Goal: Information Seeking & Learning: Learn about a topic

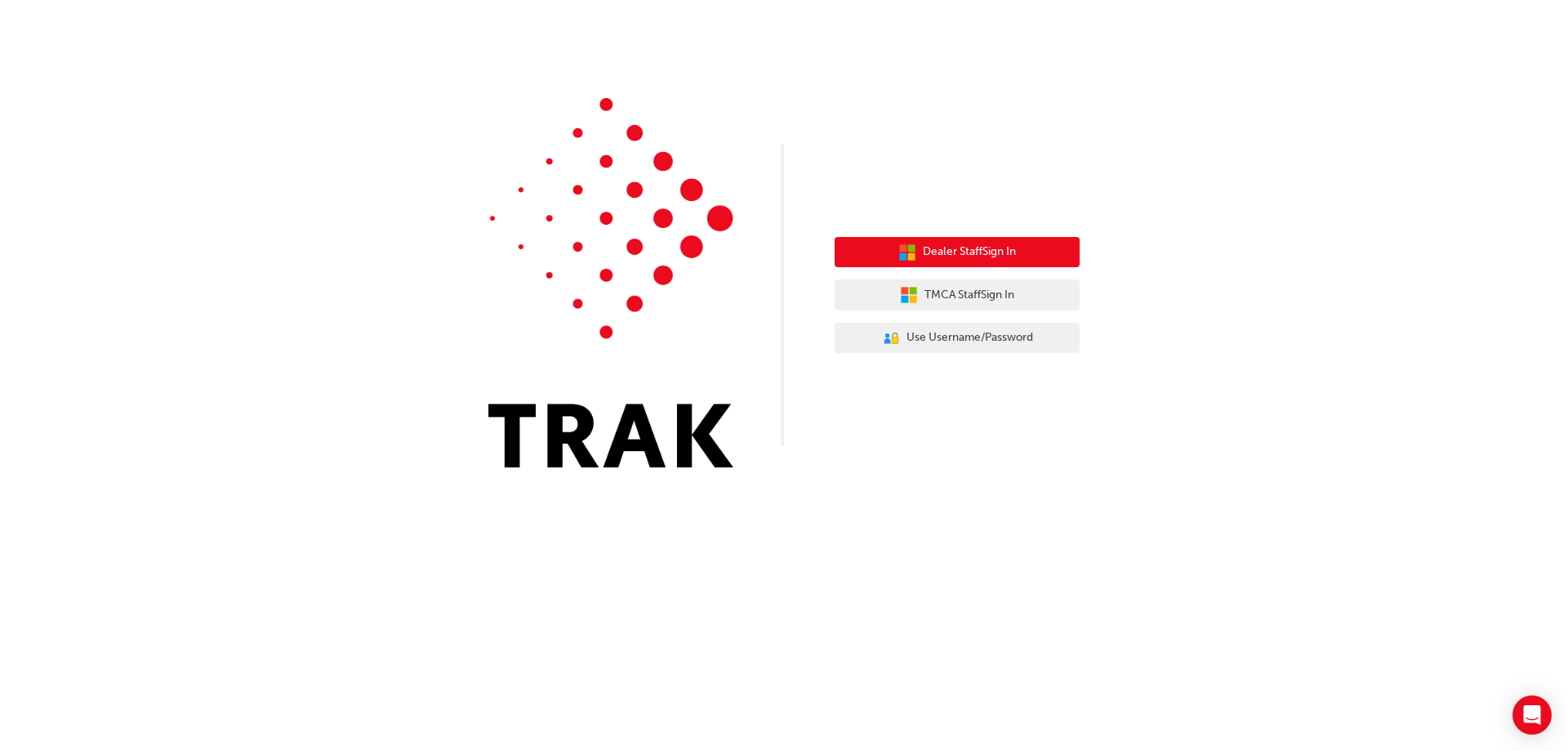
click at [1026, 249] on button "Dealer Staff Sign In" at bounding box center [957, 252] width 245 height 31
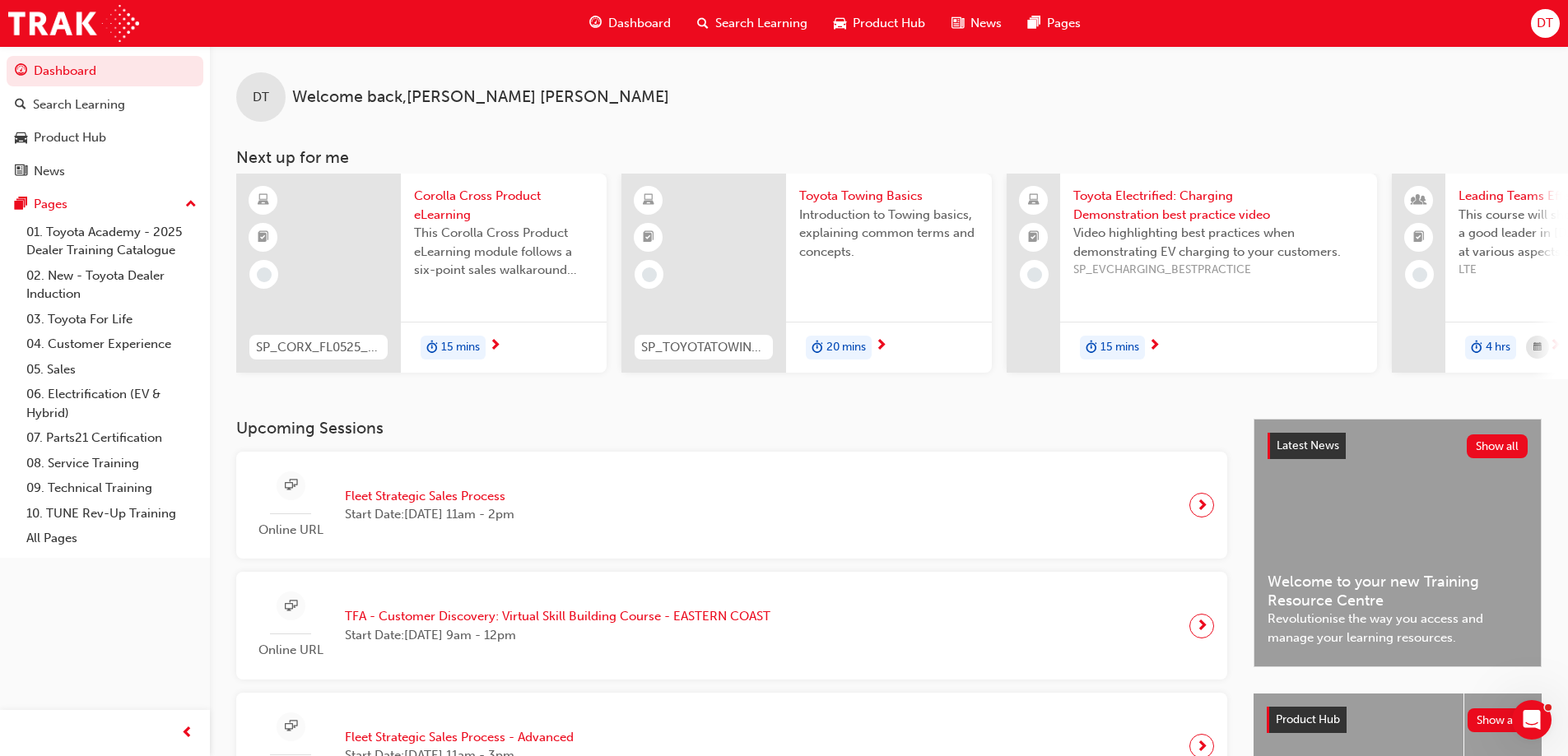
click at [126, 594] on div "Dashboard Search Learning Product Hub News Pages Pages 01. Toyota Academy - 202…" at bounding box center [104, 358] width 210 height 715
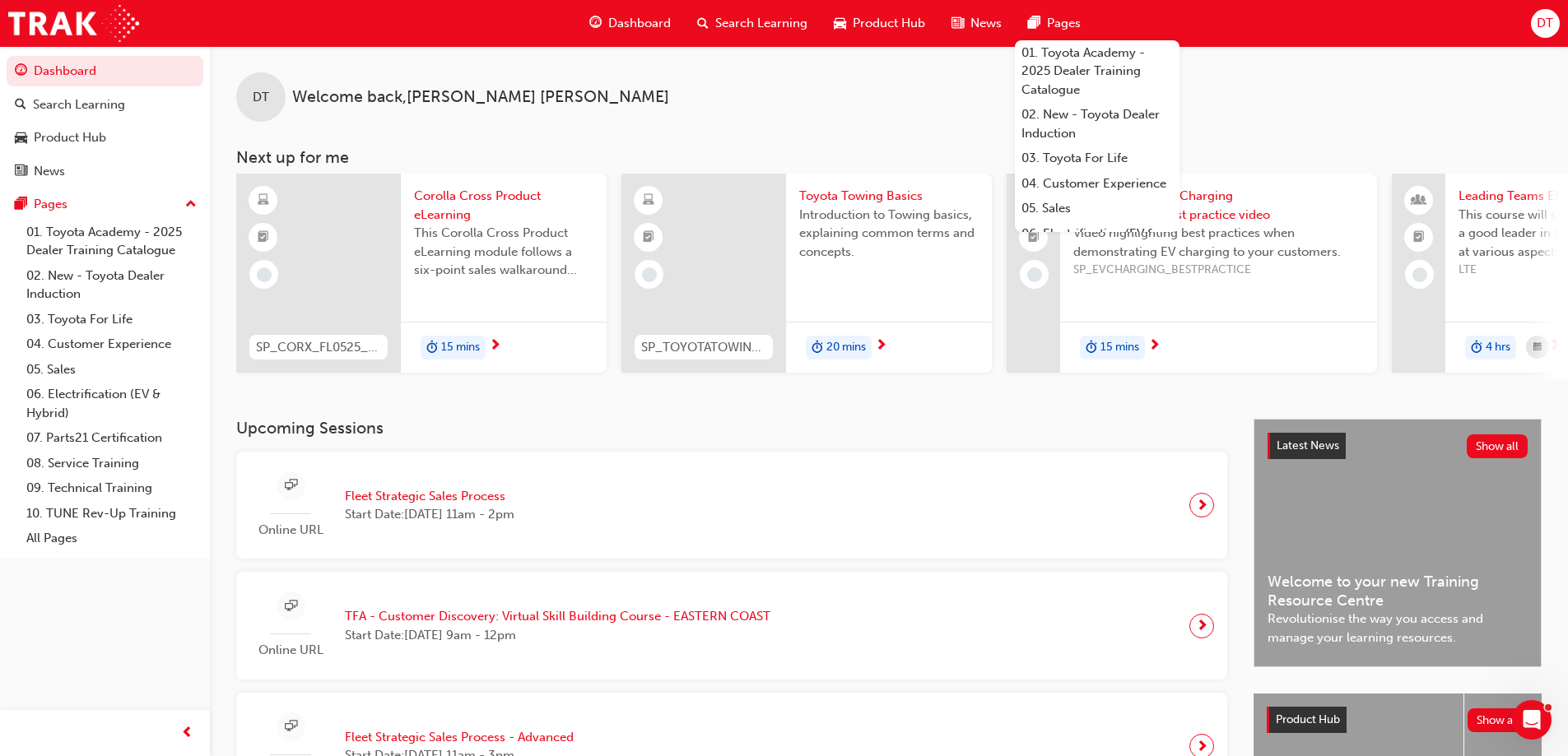
click at [1545, 28] on span "DT" at bounding box center [1544, 23] width 16 height 19
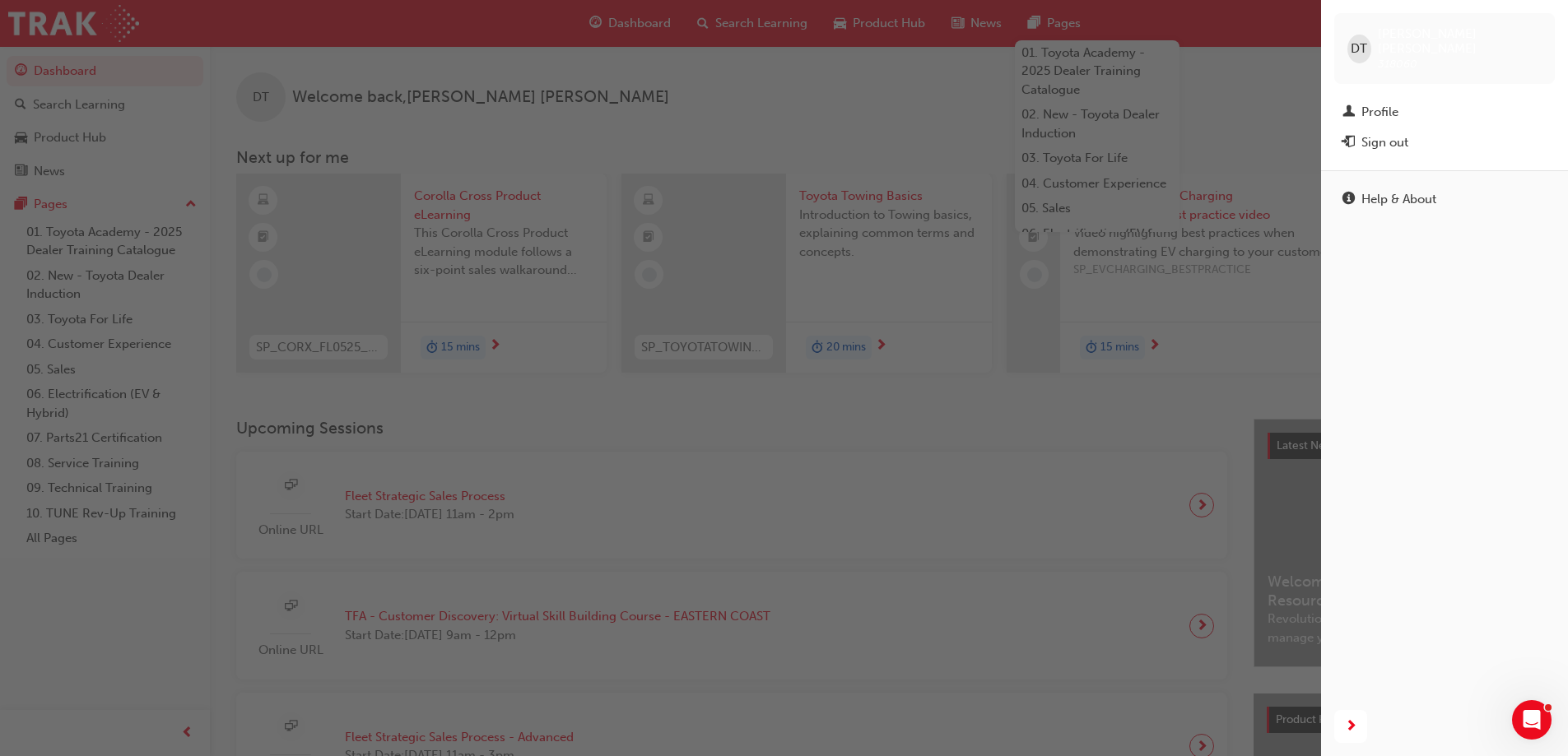
click at [997, 399] on div "button" at bounding box center [660, 378] width 1321 height 756
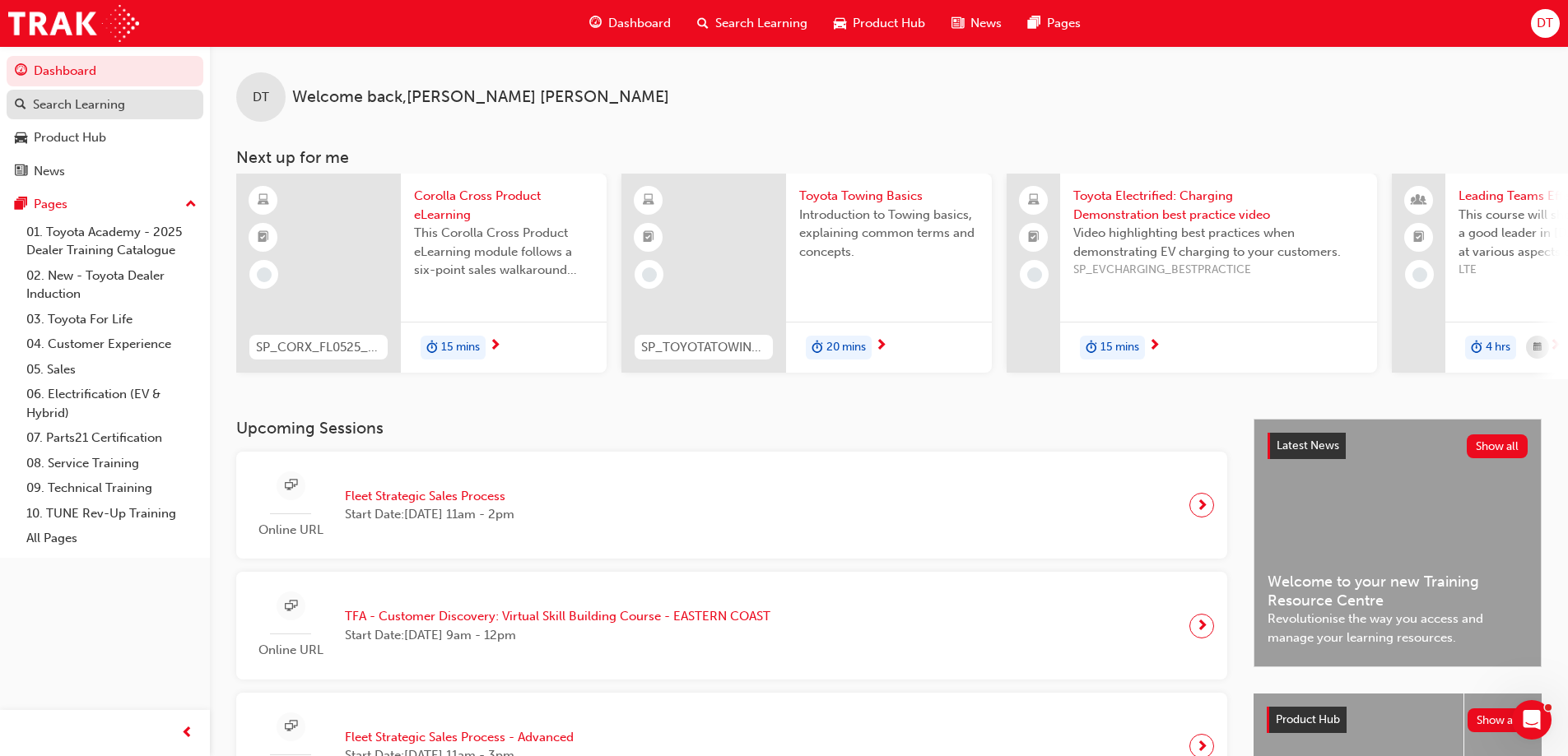
click at [60, 100] on div "Search Learning" at bounding box center [79, 104] width 93 height 19
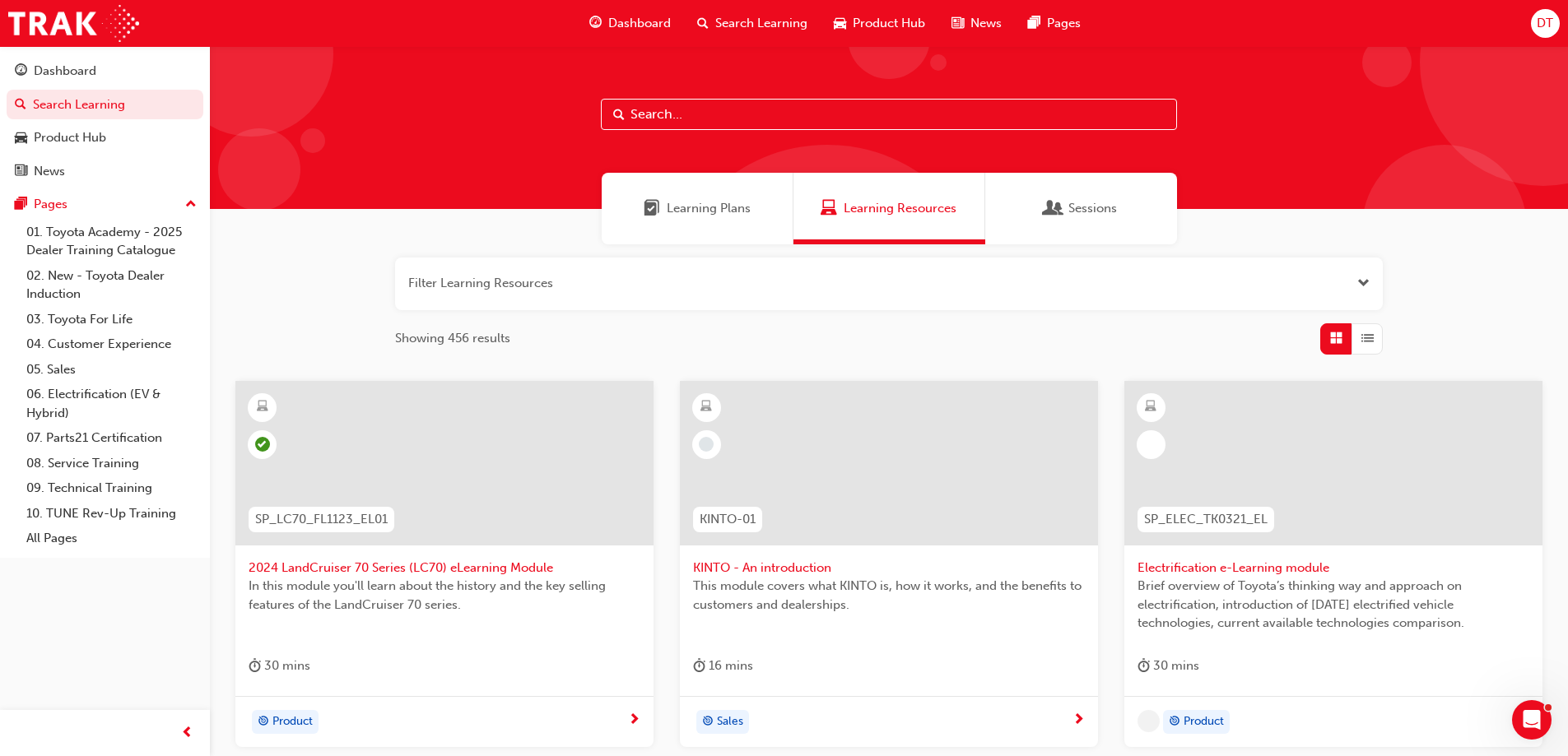
click at [667, 104] on input "text" at bounding box center [889, 114] width 577 height 31
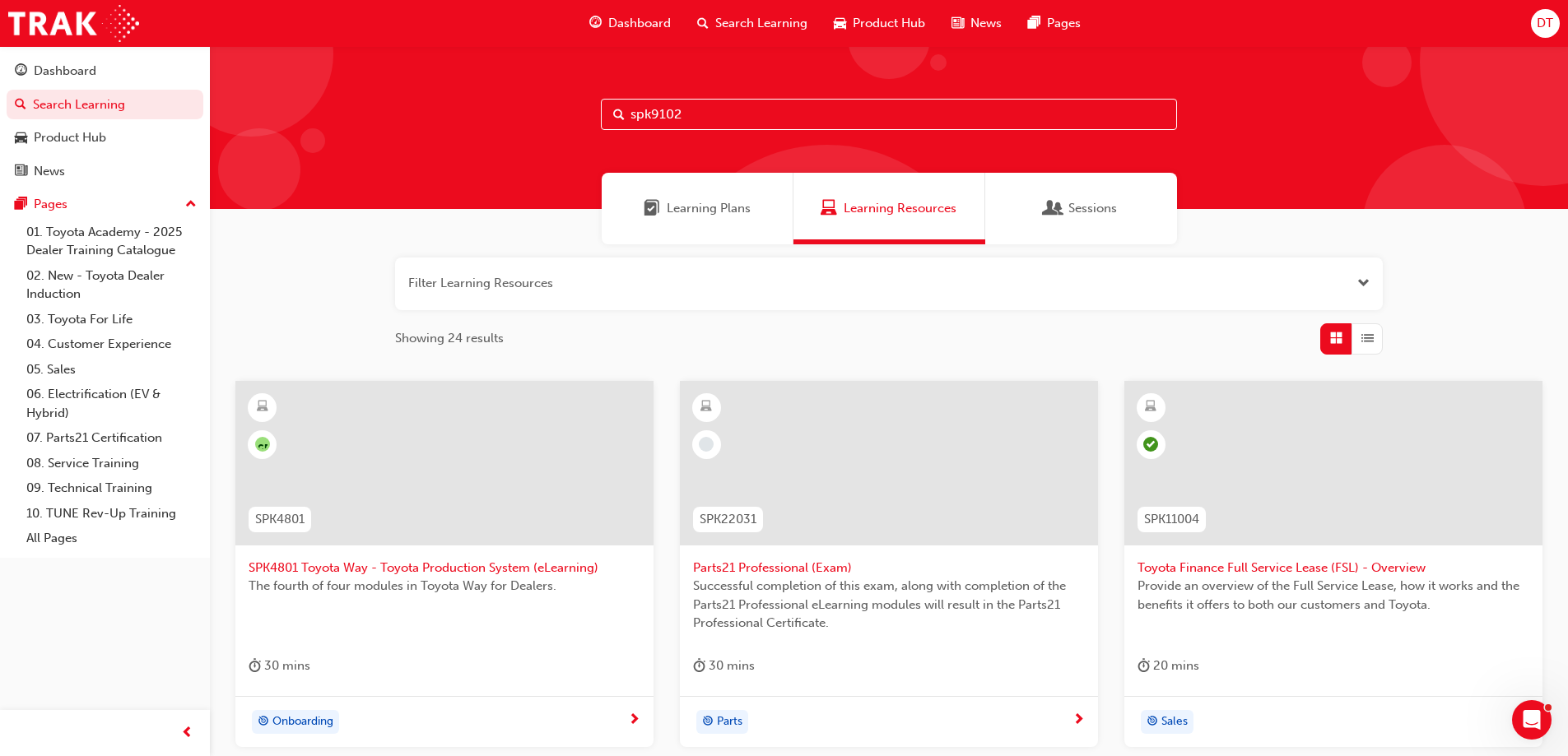
type input "spk9102"
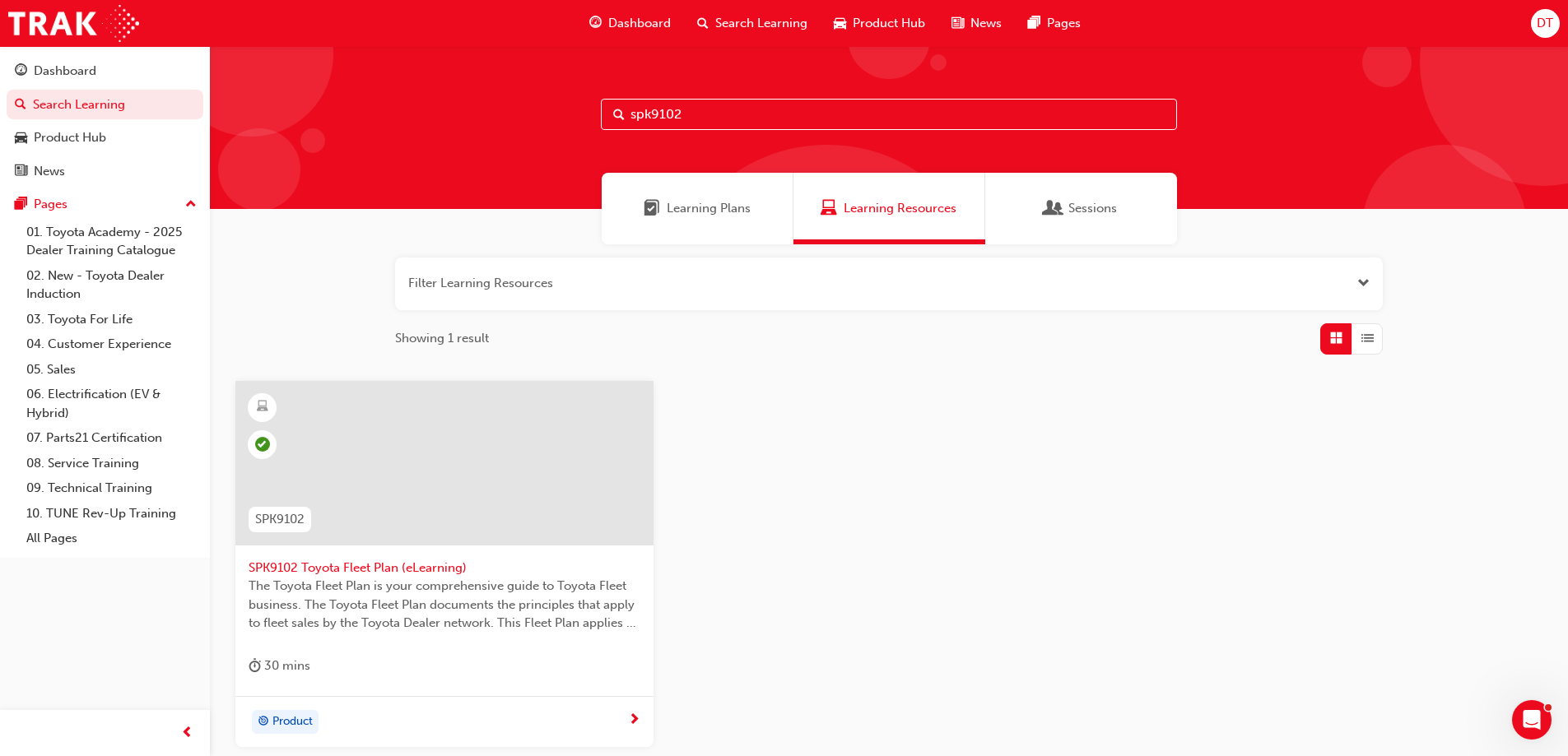
click at [348, 566] on span "SPK9102 Toyota Fleet Plan (eLearning)" at bounding box center [444, 568] width 391 height 19
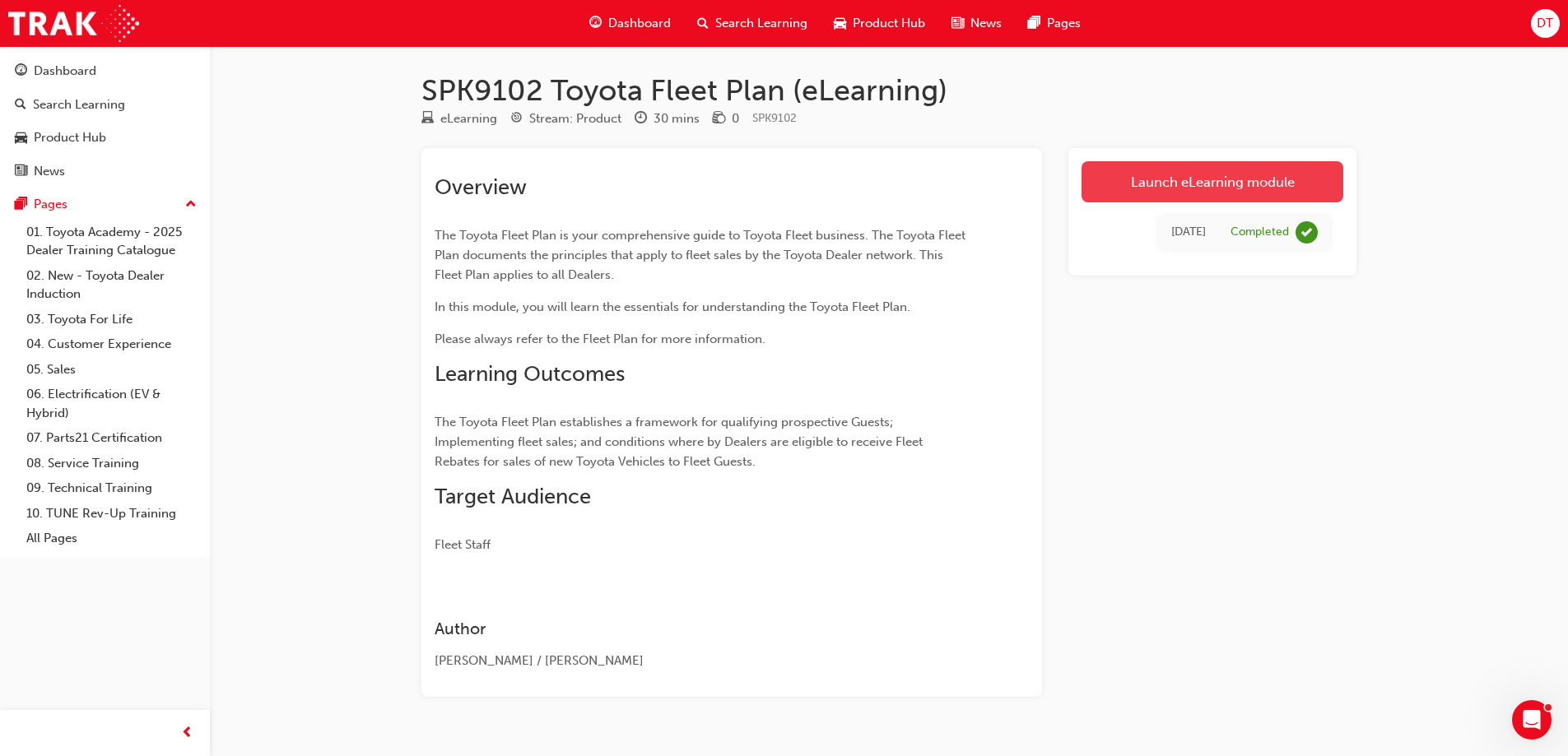
click at [1153, 172] on link "Launch eLearning module" at bounding box center [1212, 182] width 261 height 41
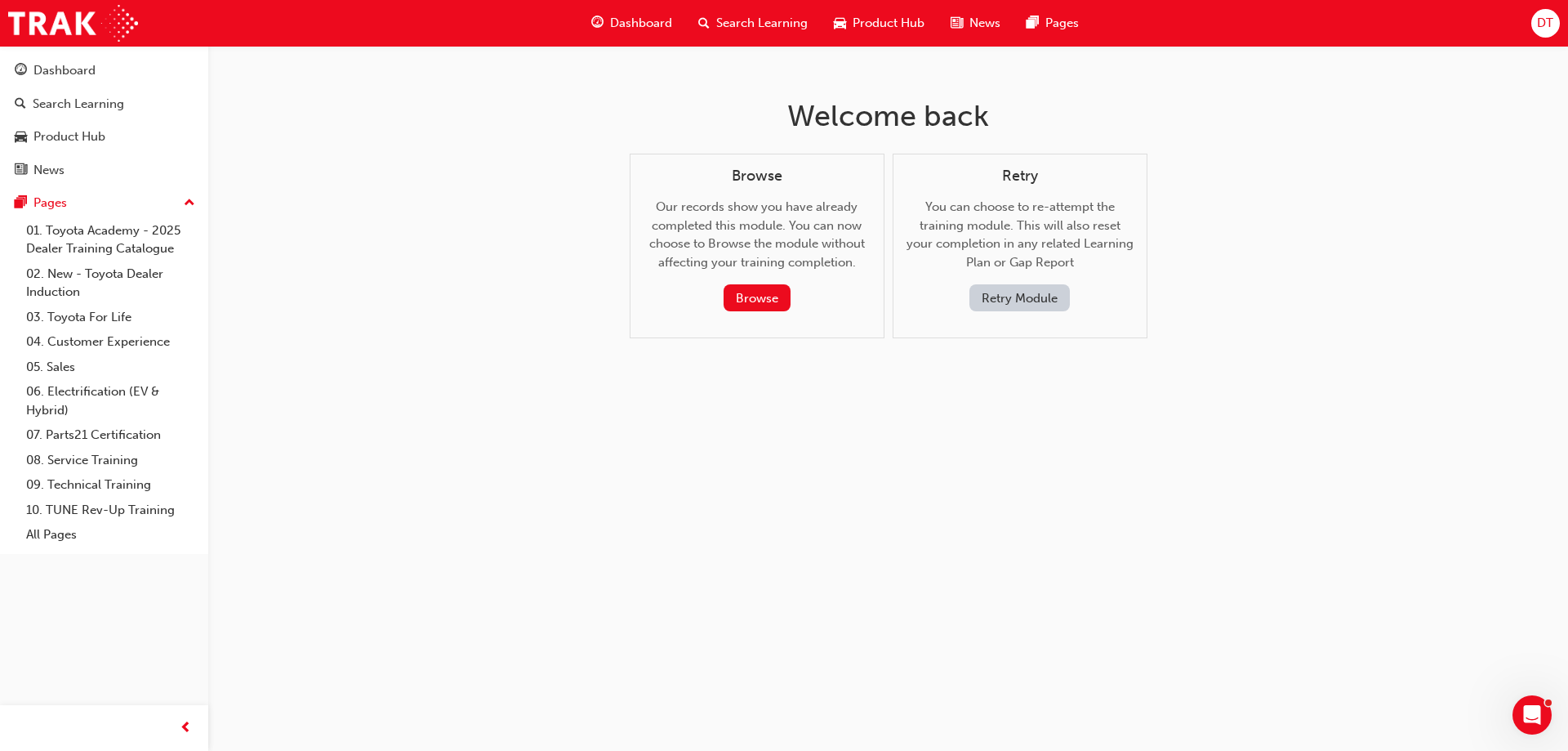
click at [1001, 293] on button "Retry Module" at bounding box center [1019, 298] width 100 height 27
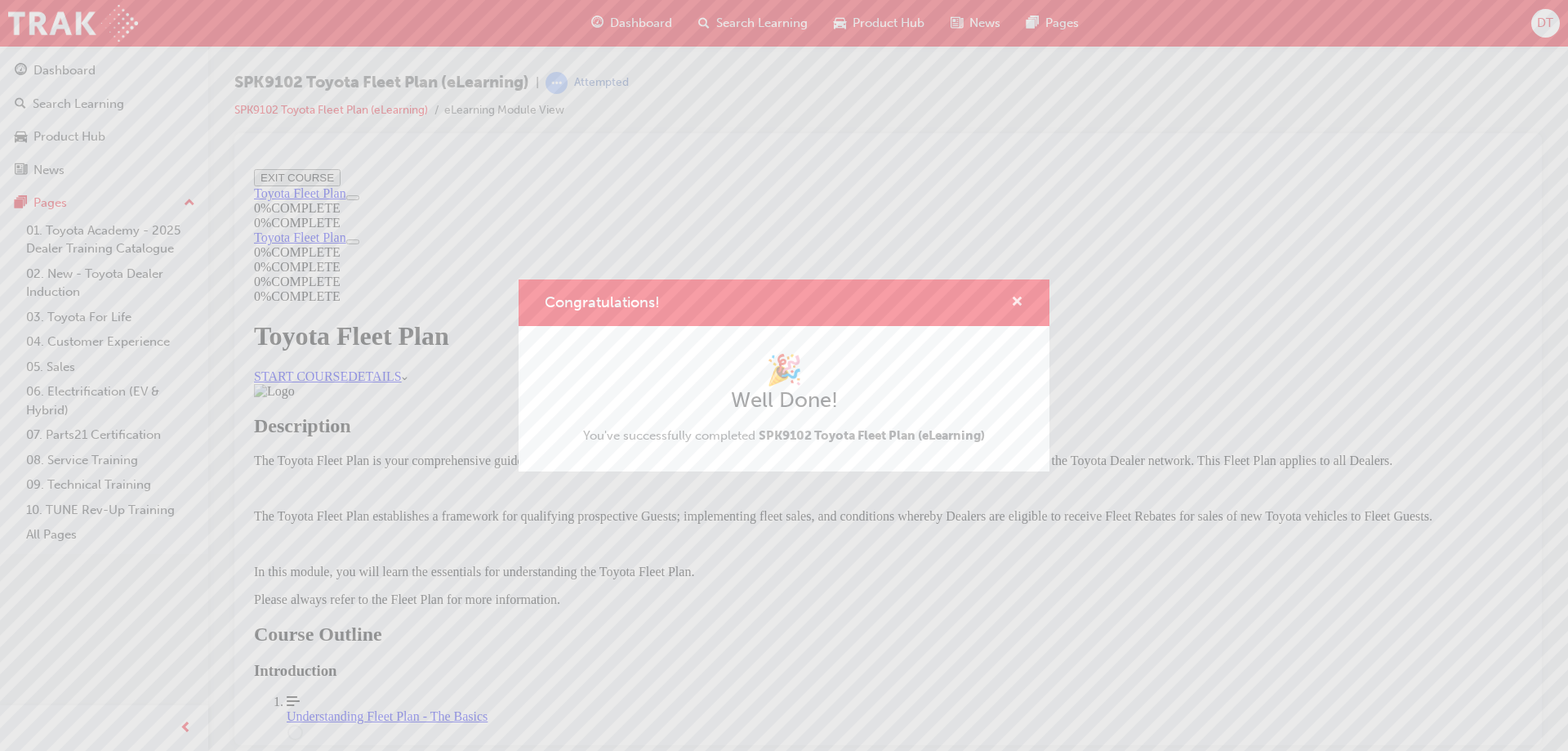
click at [1017, 301] on span "cross-icon" at bounding box center [1017, 303] width 13 height 14
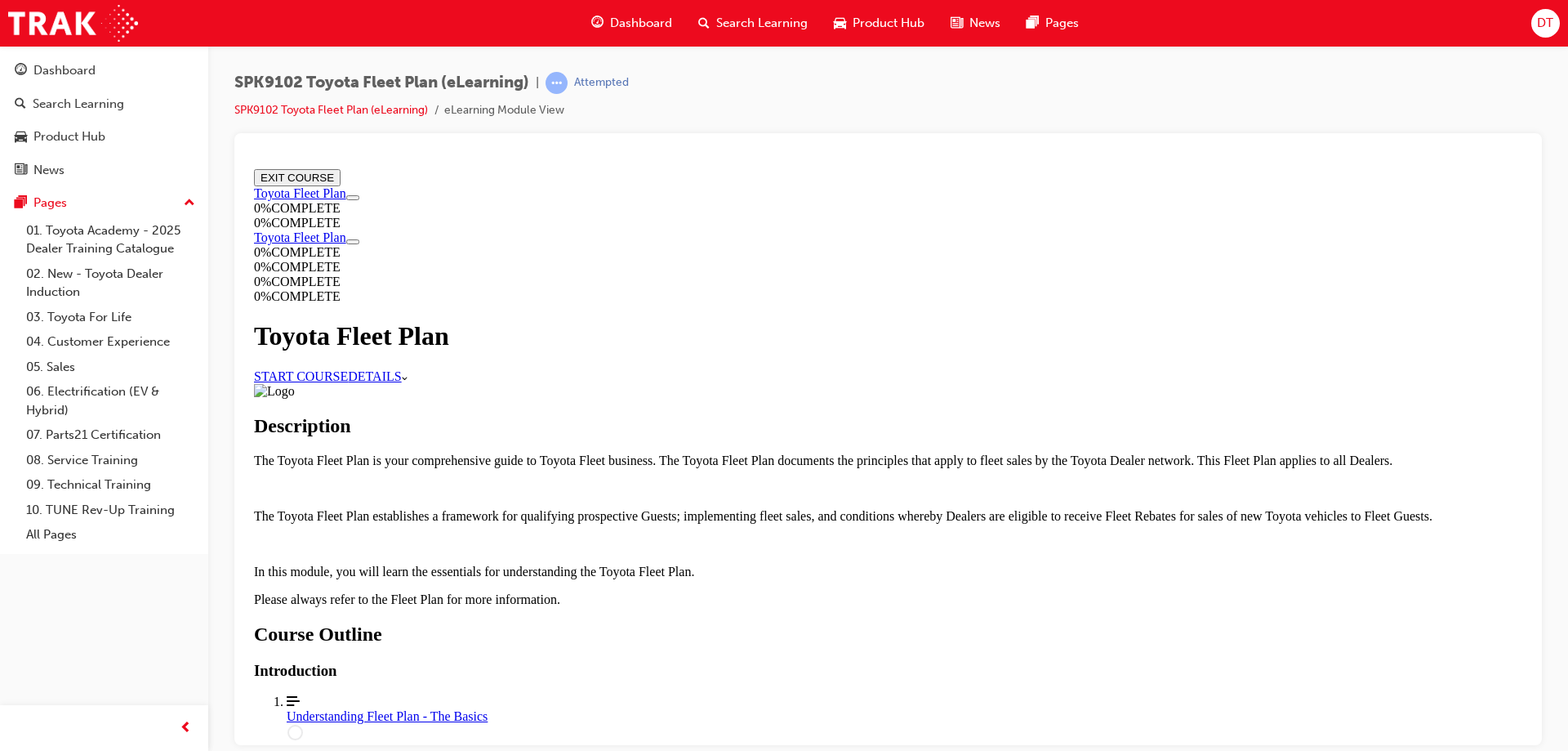
click at [348, 369] on link "START COURSE" at bounding box center [301, 375] width 94 height 14
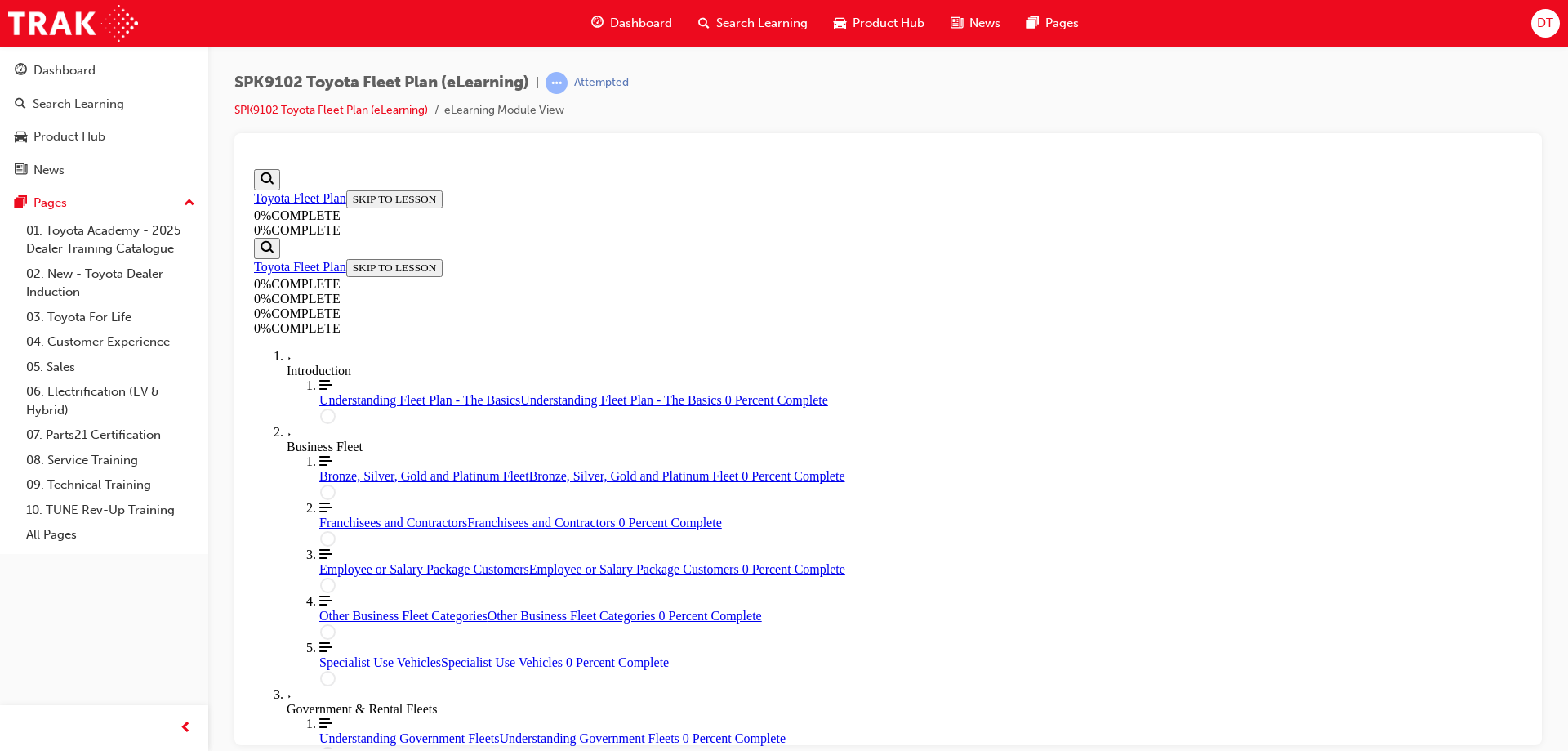
scroll to position [57, 0]
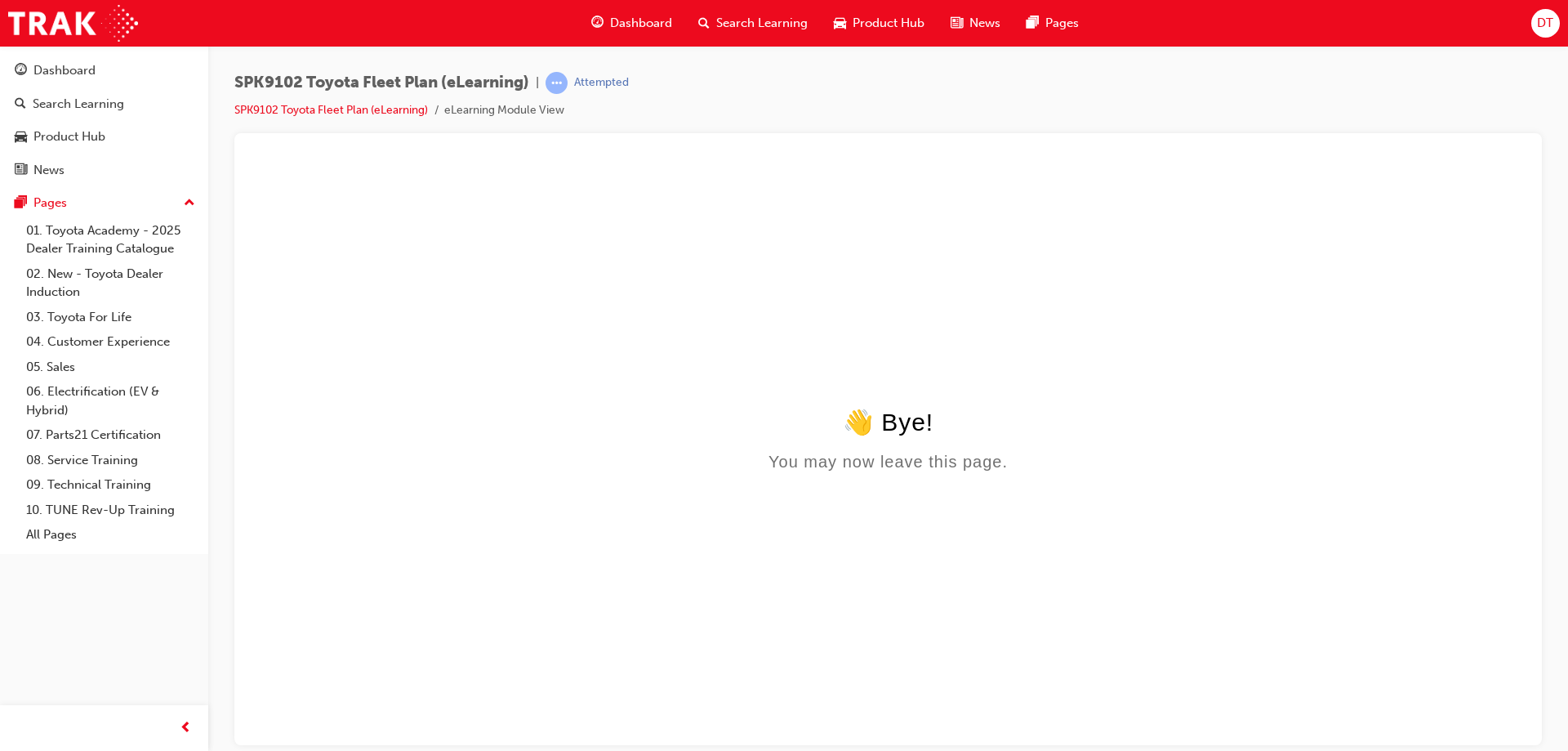
scroll to position [0, 0]
click at [1064, 433] on div "👋 Bye!" at bounding box center [889, 421] width 1269 height 29
click at [355, 113] on link "SPK9102 Toyota Fleet Plan (eLearning)" at bounding box center [331, 109] width 194 height 14
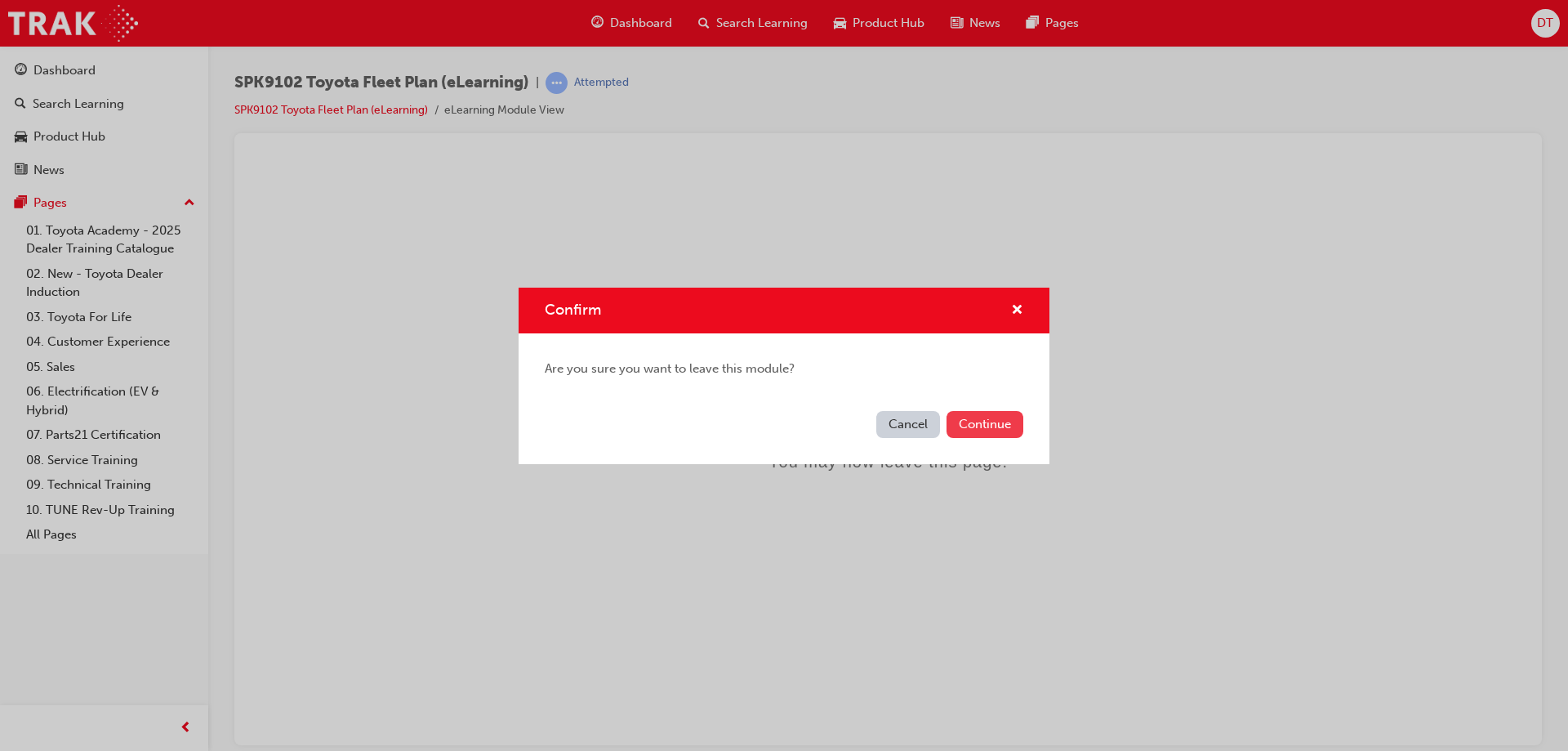
click at [974, 422] on button "Continue" at bounding box center [985, 425] width 77 height 27
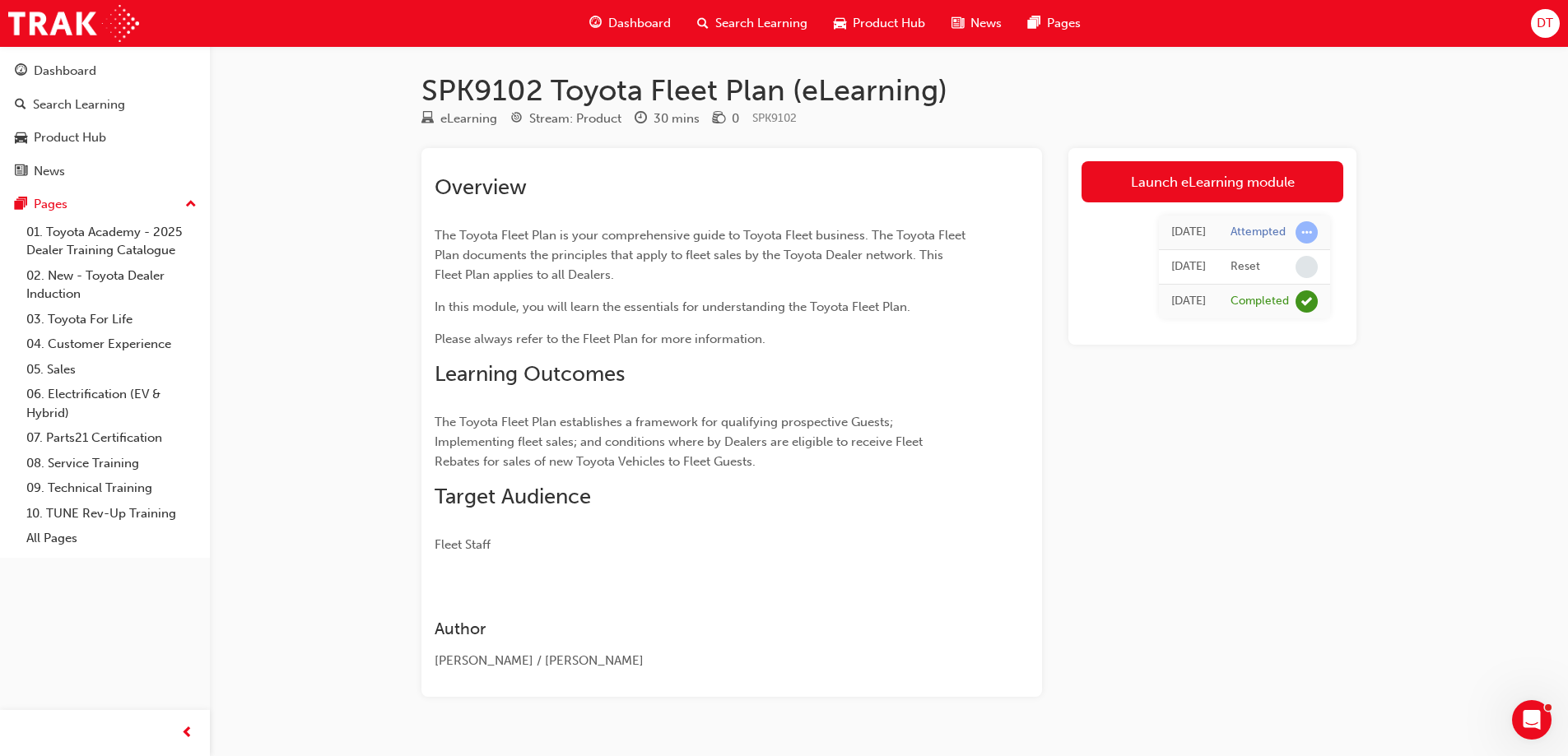
click at [1179, 228] on div "Today" at bounding box center [1188, 232] width 35 height 19
click at [1302, 231] on span "learningRecordVerb_ATTEMPT-icon" at bounding box center [1307, 232] width 22 height 22
click at [1087, 179] on link "Launch eLearning module" at bounding box center [1212, 182] width 261 height 41
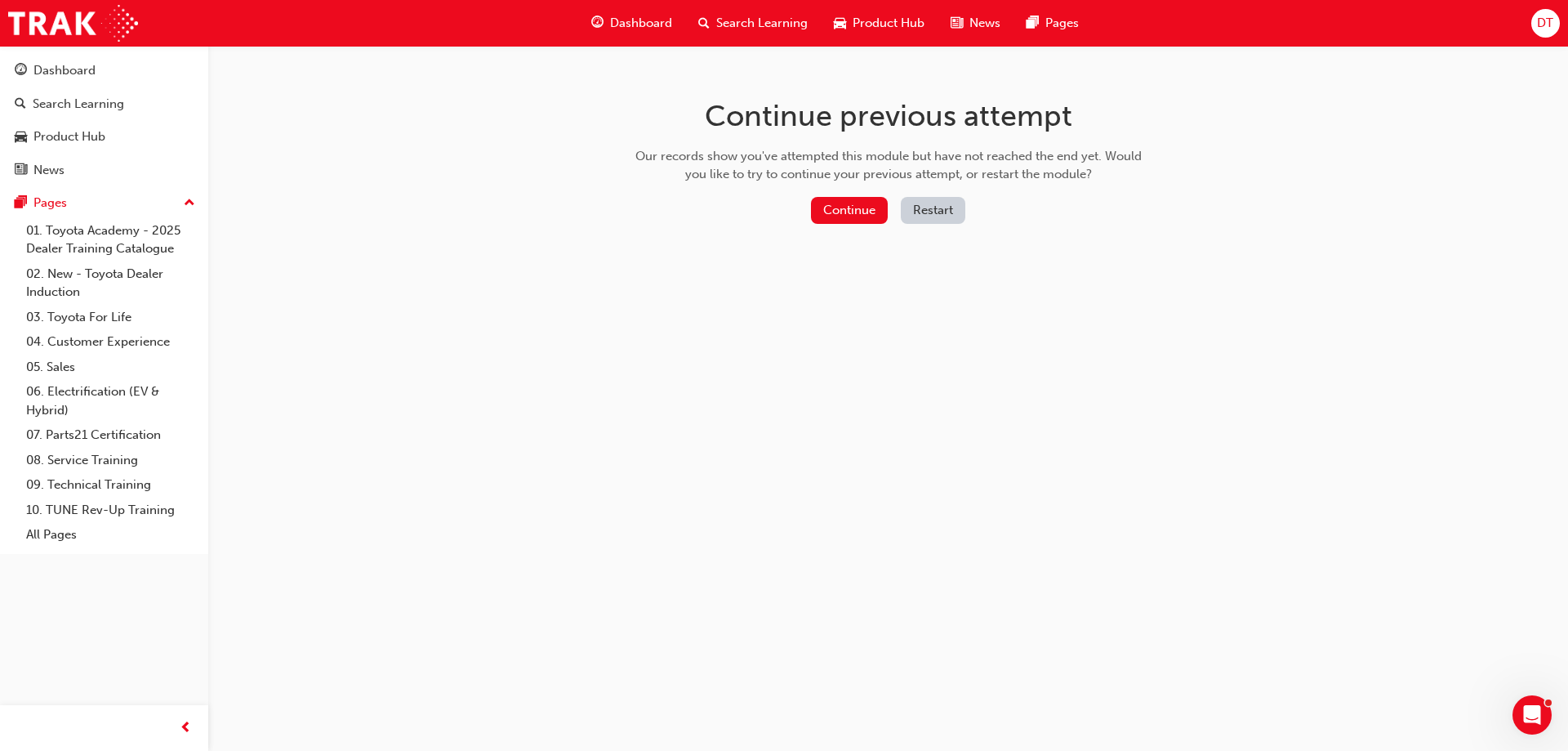
click at [927, 214] on button "Restart" at bounding box center [934, 210] width 65 height 27
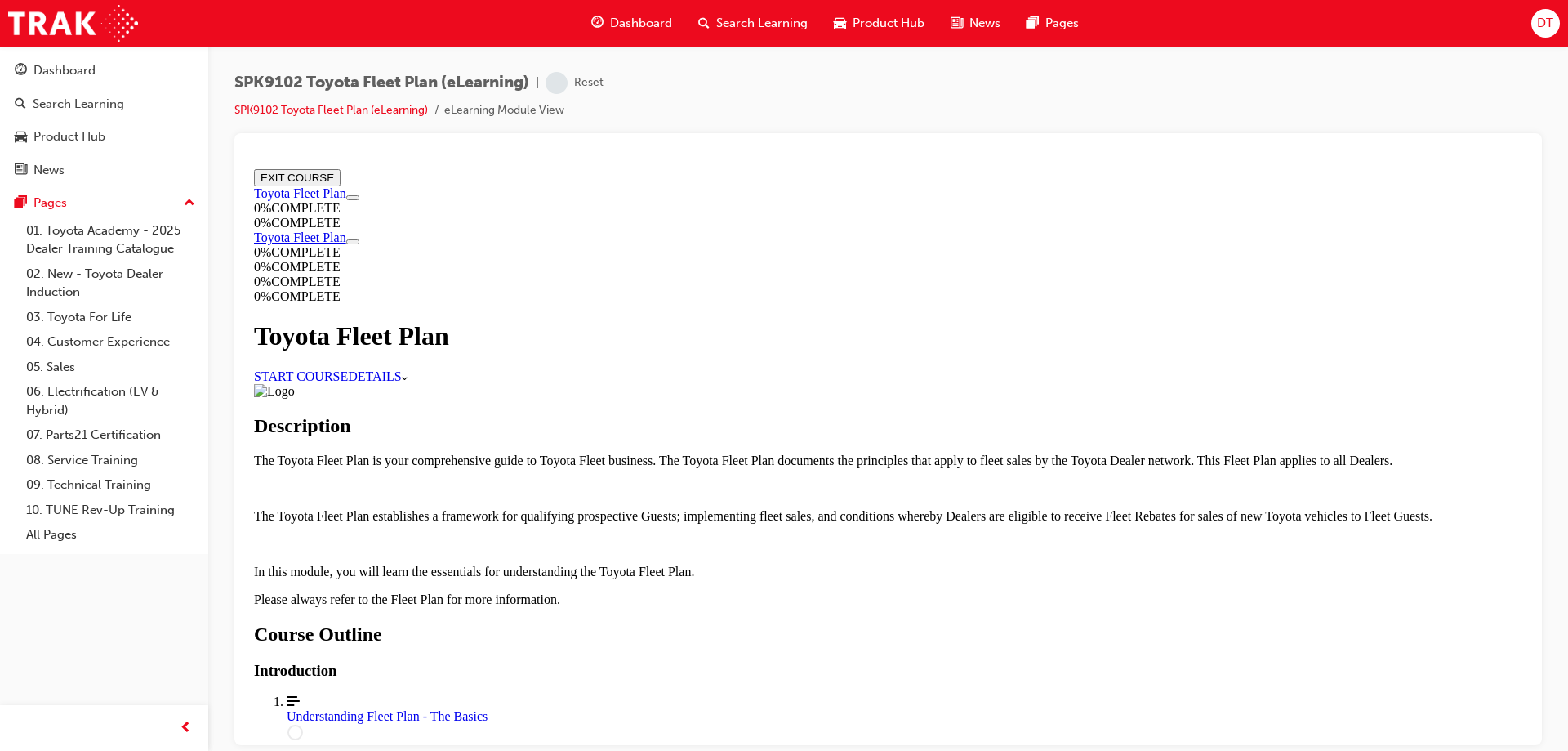
click at [348, 369] on link "START COURSE" at bounding box center [301, 375] width 94 height 14
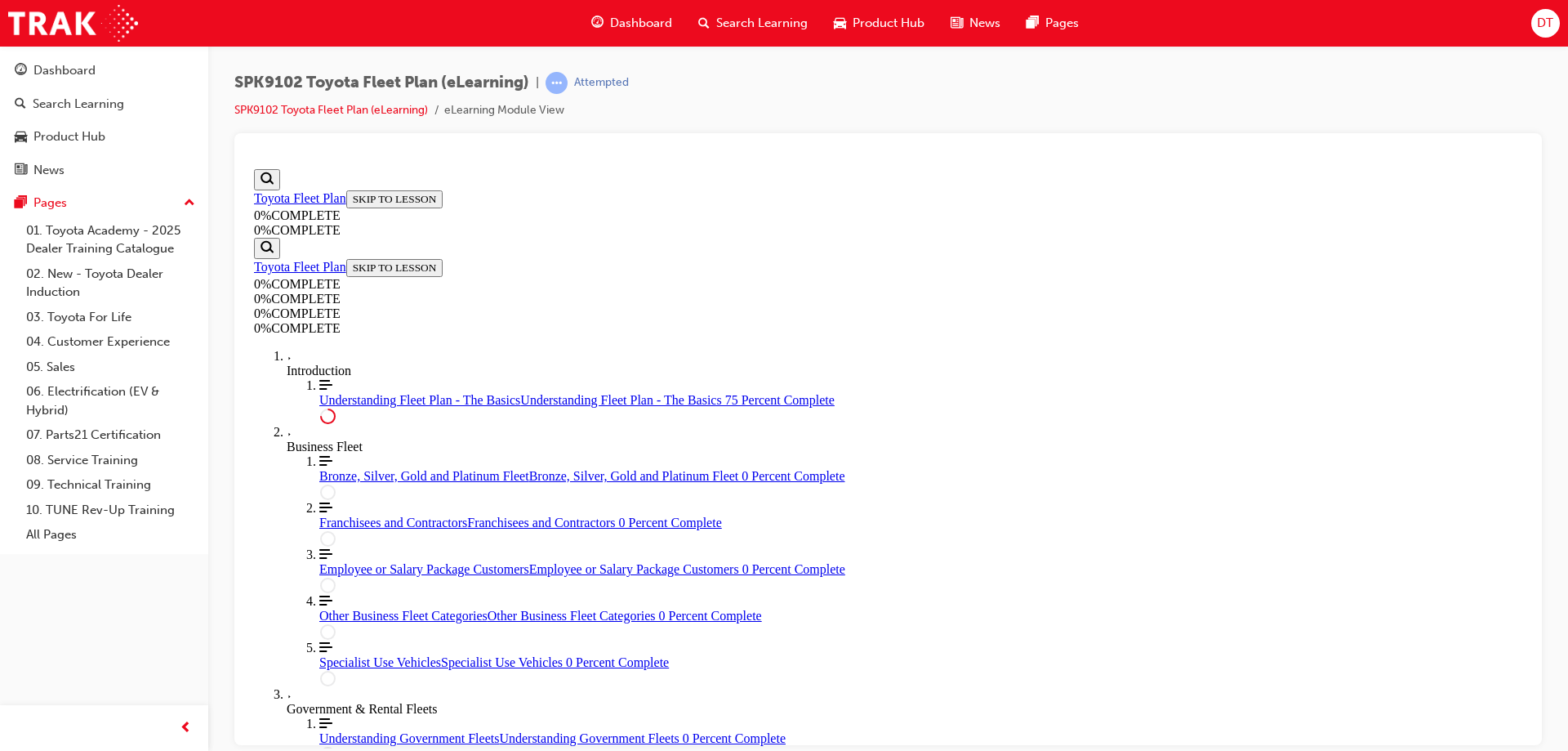
scroll to position [2999, 0]
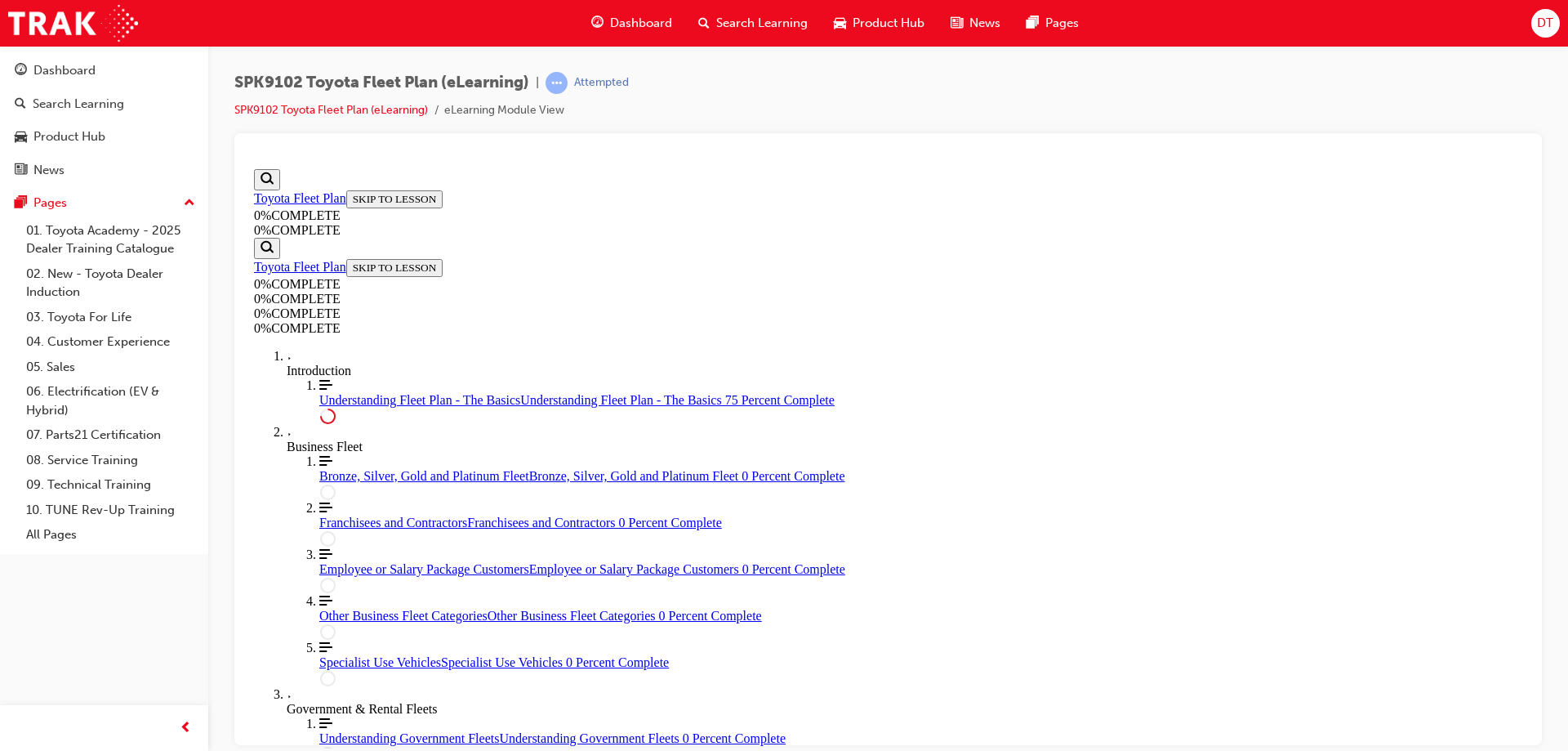
drag, startPoint x: 1114, startPoint y: 595, endPoint x: 1042, endPoint y: 598, distance: 72.1
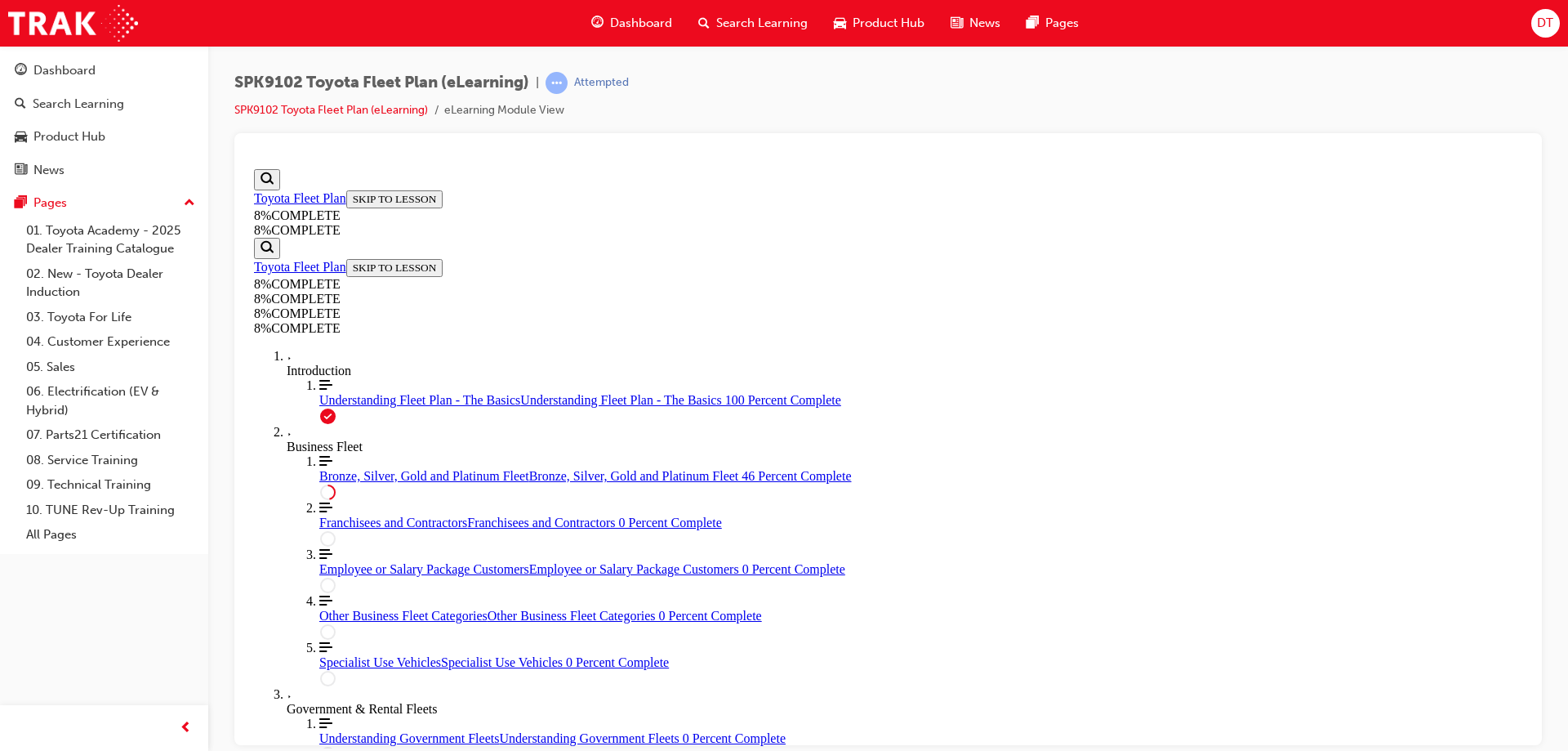
drag, startPoint x: 910, startPoint y: 587, endPoint x: 985, endPoint y: 575, distance: 76.0
drag, startPoint x: 857, startPoint y: 400, endPoint x: 945, endPoint y: 307, distance: 128.0
drag, startPoint x: 861, startPoint y: 398, endPoint x: 914, endPoint y: 398, distance: 53.0
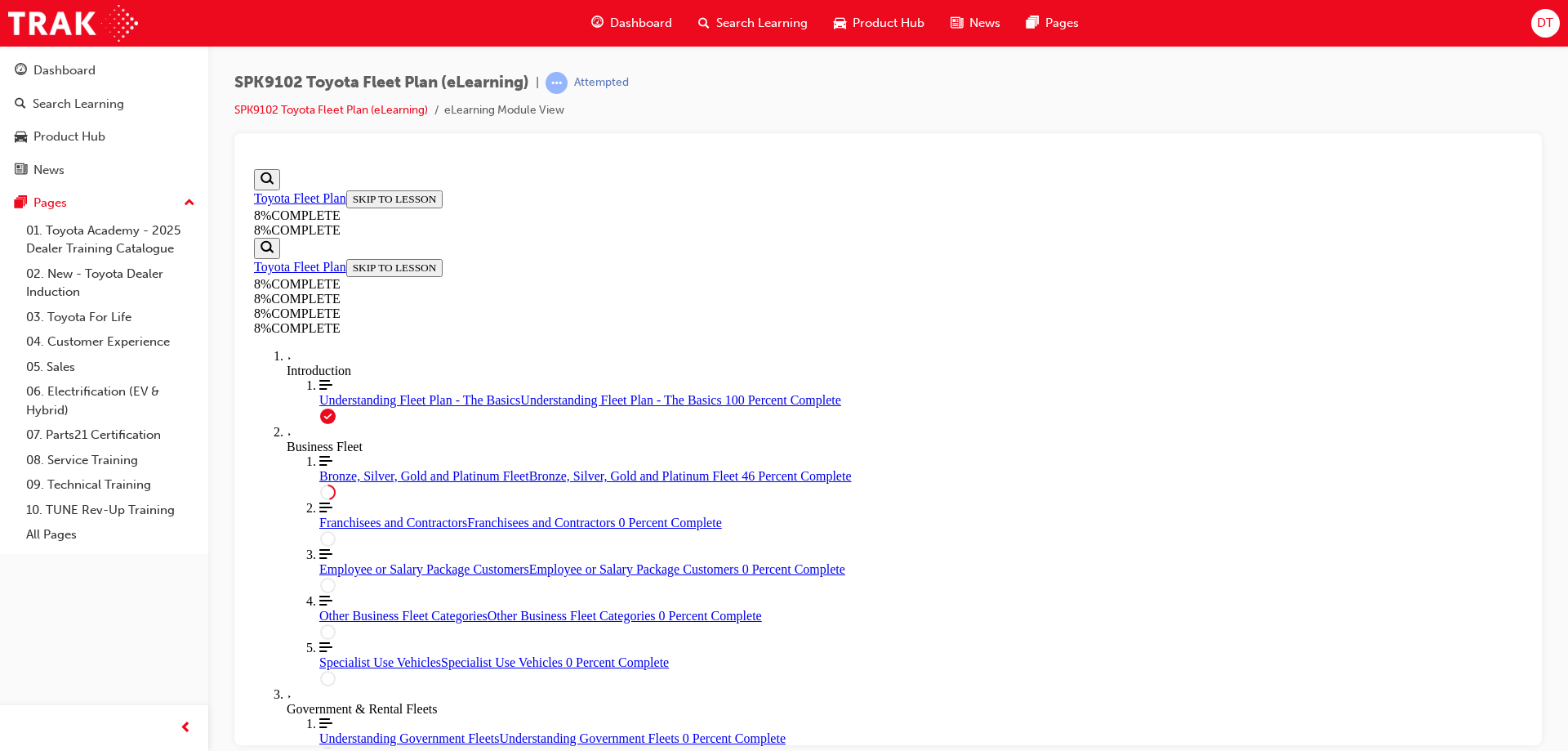
drag, startPoint x: 874, startPoint y: 495, endPoint x: 989, endPoint y: 499, distance: 115.1
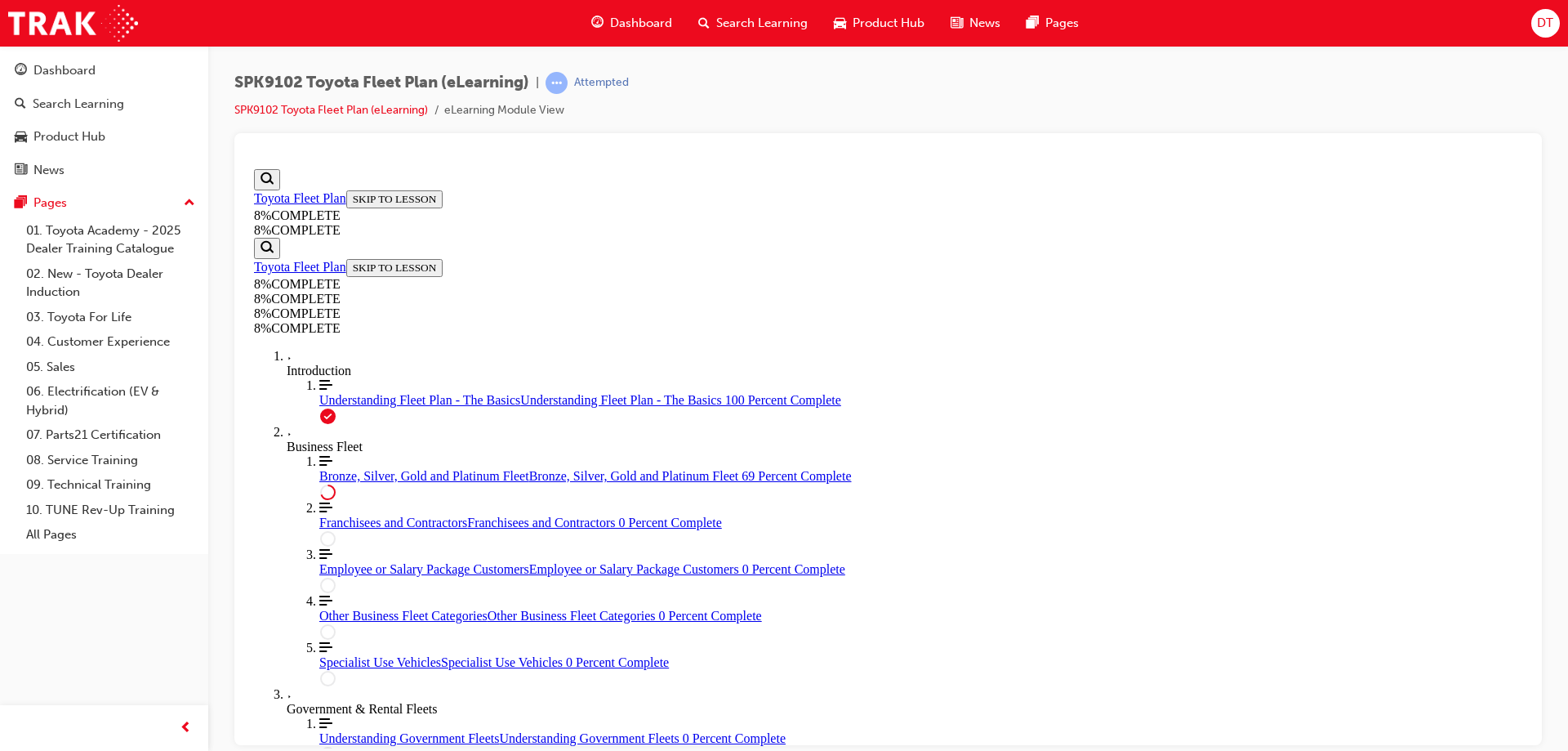
drag, startPoint x: 1078, startPoint y: 501, endPoint x: 969, endPoint y: 406, distance: 144.6
drag, startPoint x: 907, startPoint y: 416, endPoint x: 997, endPoint y: 510, distance: 130.1
drag, startPoint x: 880, startPoint y: 433, endPoint x: 913, endPoint y: 646, distance: 215.5
drag, startPoint x: 871, startPoint y: 417, endPoint x: 937, endPoint y: 593, distance: 188.0
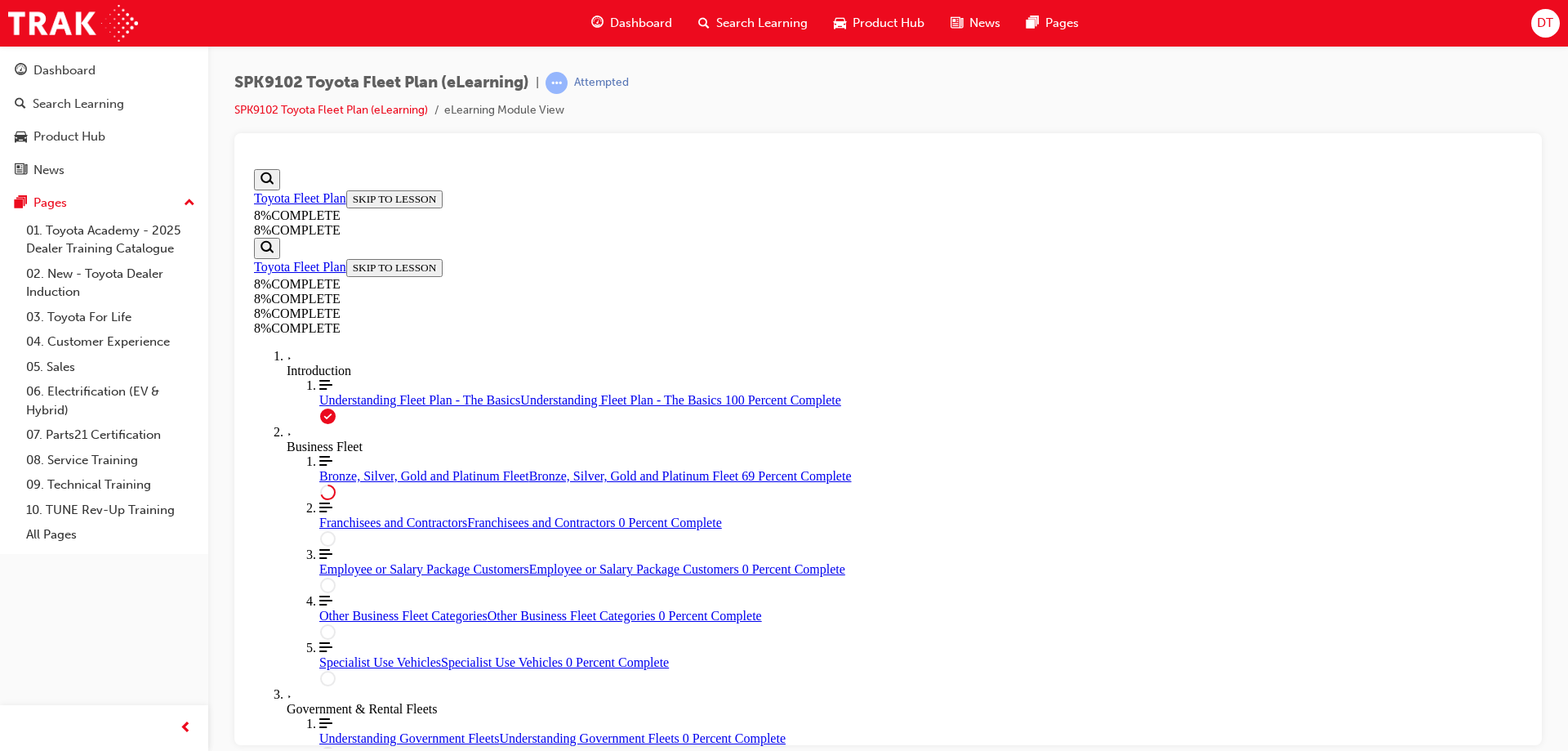
drag, startPoint x: 834, startPoint y: 442, endPoint x: 918, endPoint y: 434, distance: 84.4
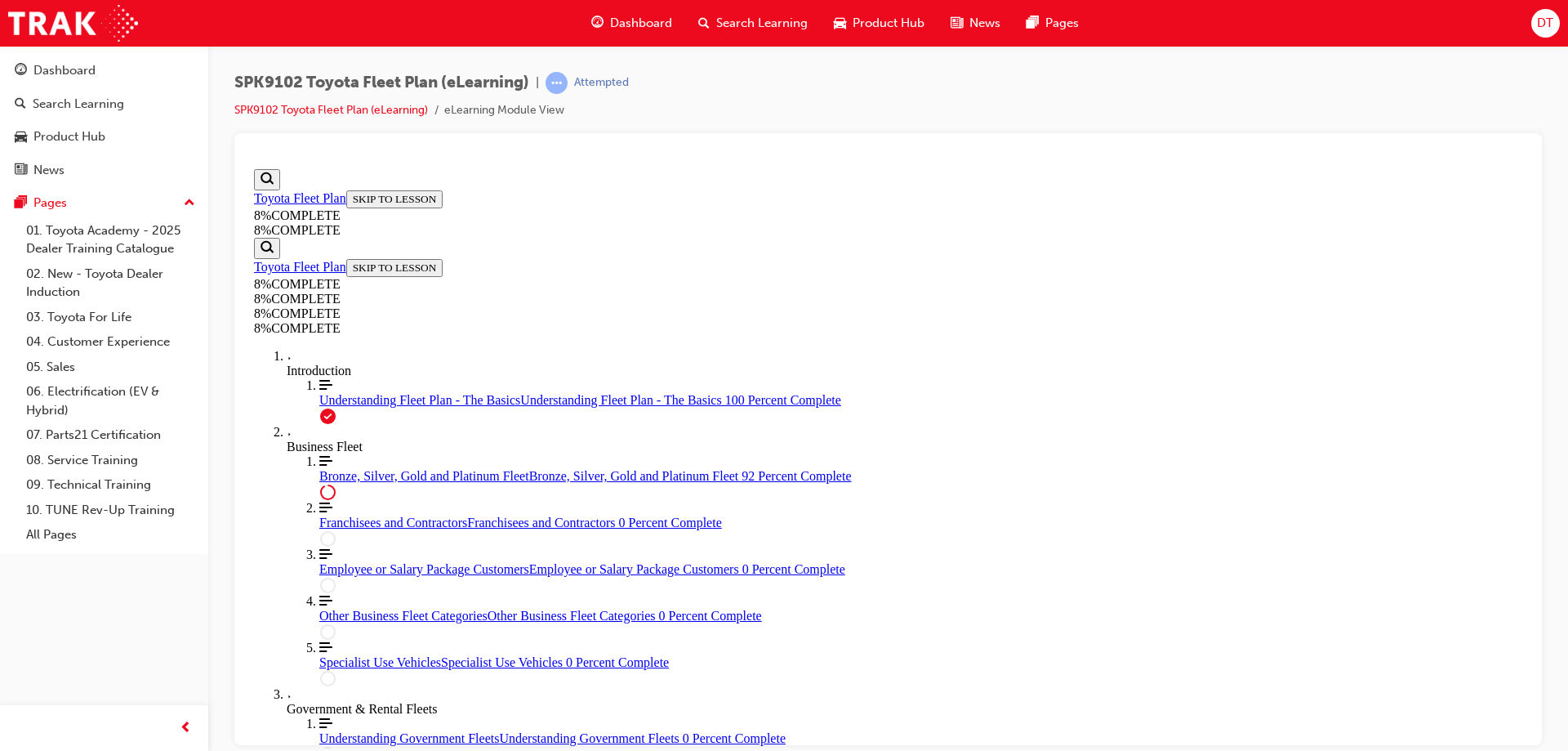
drag, startPoint x: 849, startPoint y: 488, endPoint x: 899, endPoint y: 569, distance: 95.2
drag, startPoint x: 838, startPoint y: 572, endPoint x: 918, endPoint y: 487, distance: 116.7
drag, startPoint x: 835, startPoint y: 541, endPoint x: 899, endPoint y: 555, distance: 65.5
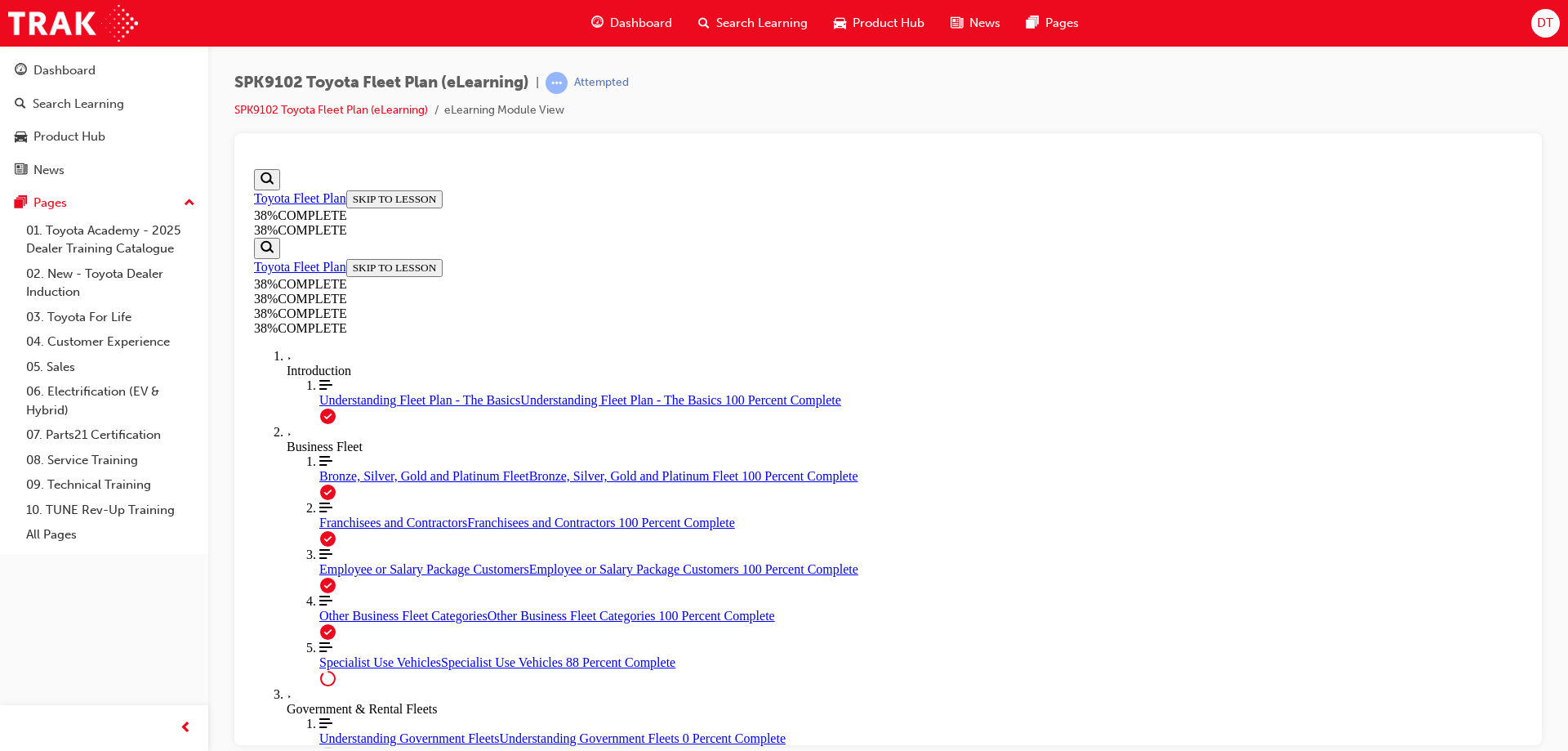
scroll to position [3172, 0]
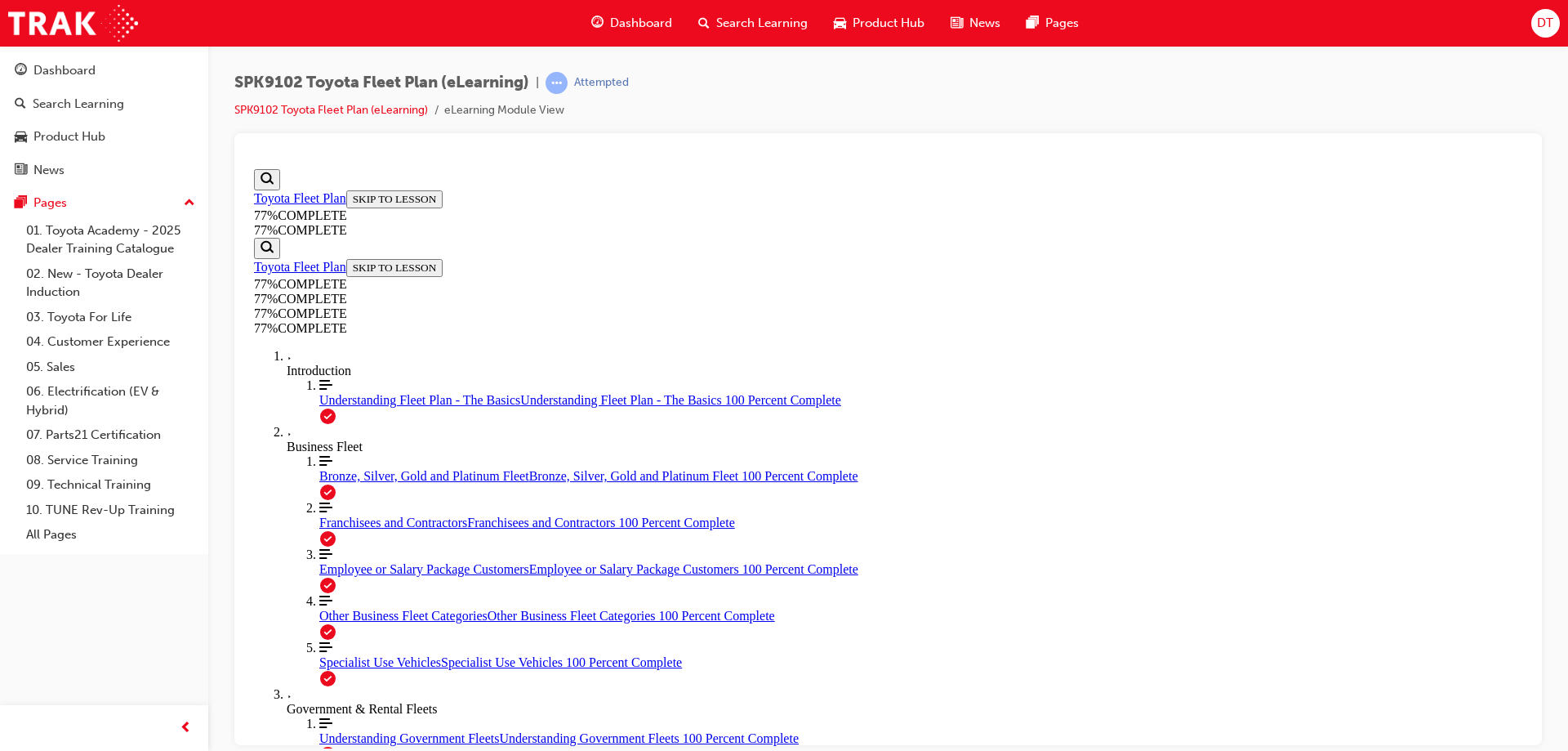
scroll to position [0, 0]
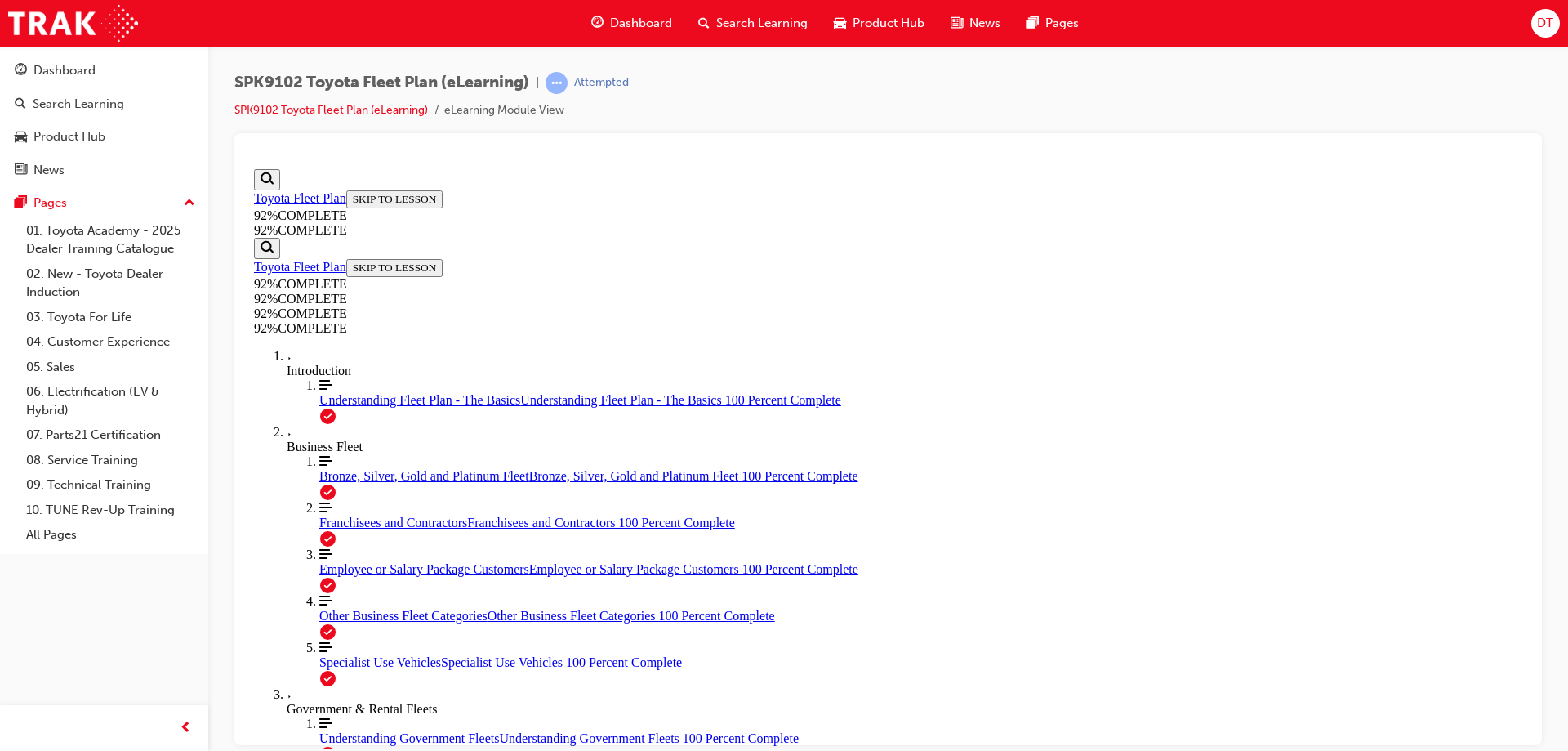
scroll to position [60, 0]
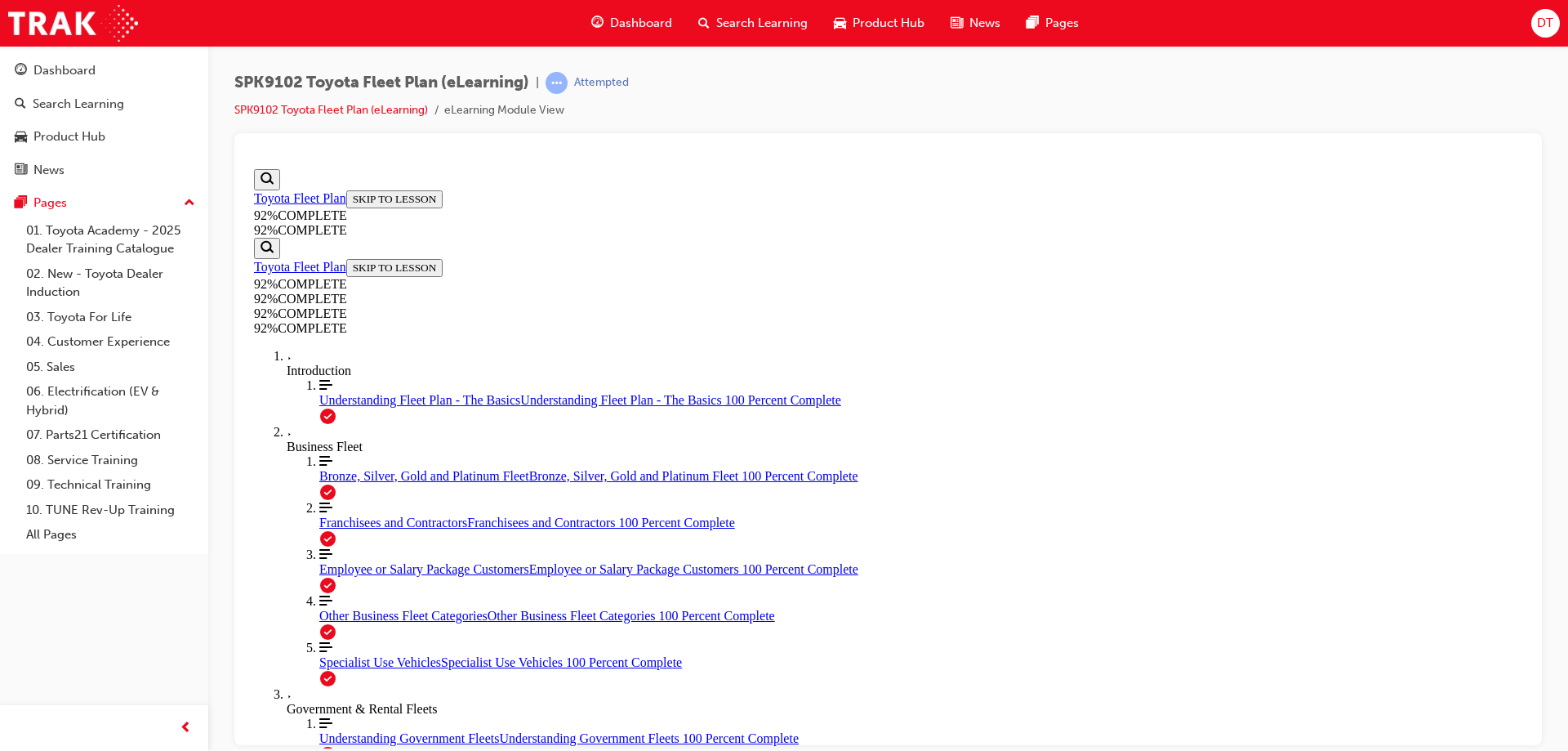
scroll to position [142, 0]
drag, startPoint x: 922, startPoint y: 562, endPoint x: 915, endPoint y: 577, distance: 16.6
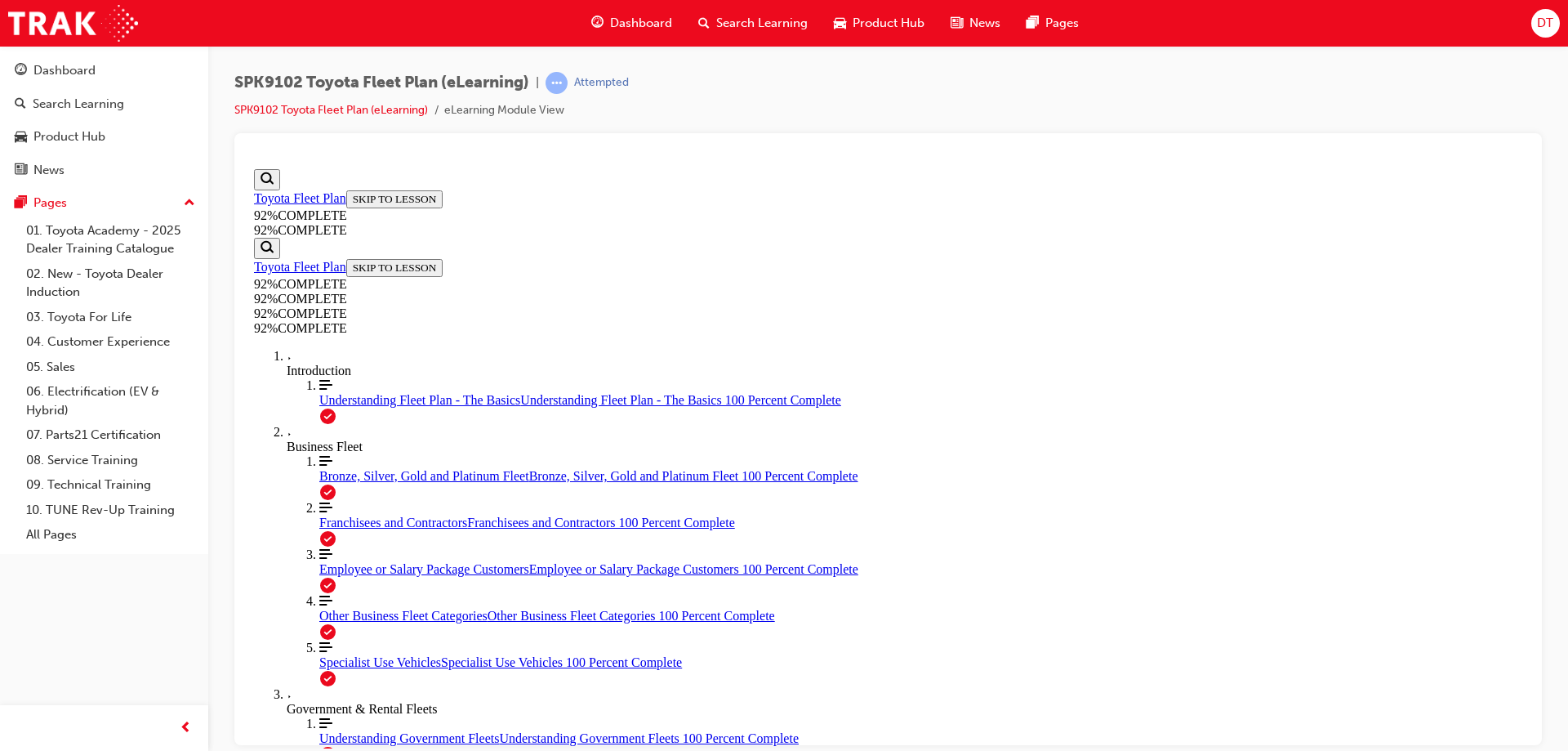
drag, startPoint x: 858, startPoint y: 408, endPoint x: 926, endPoint y: 563, distance: 169.3
drag, startPoint x: 843, startPoint y: 408, endPoint x: 895, endPoint y: 502, distance: 107.4
drag, startPoint x: 858, startPoint y: 415, endPoint x: 911, endPoint y: 417, distance: 53.0
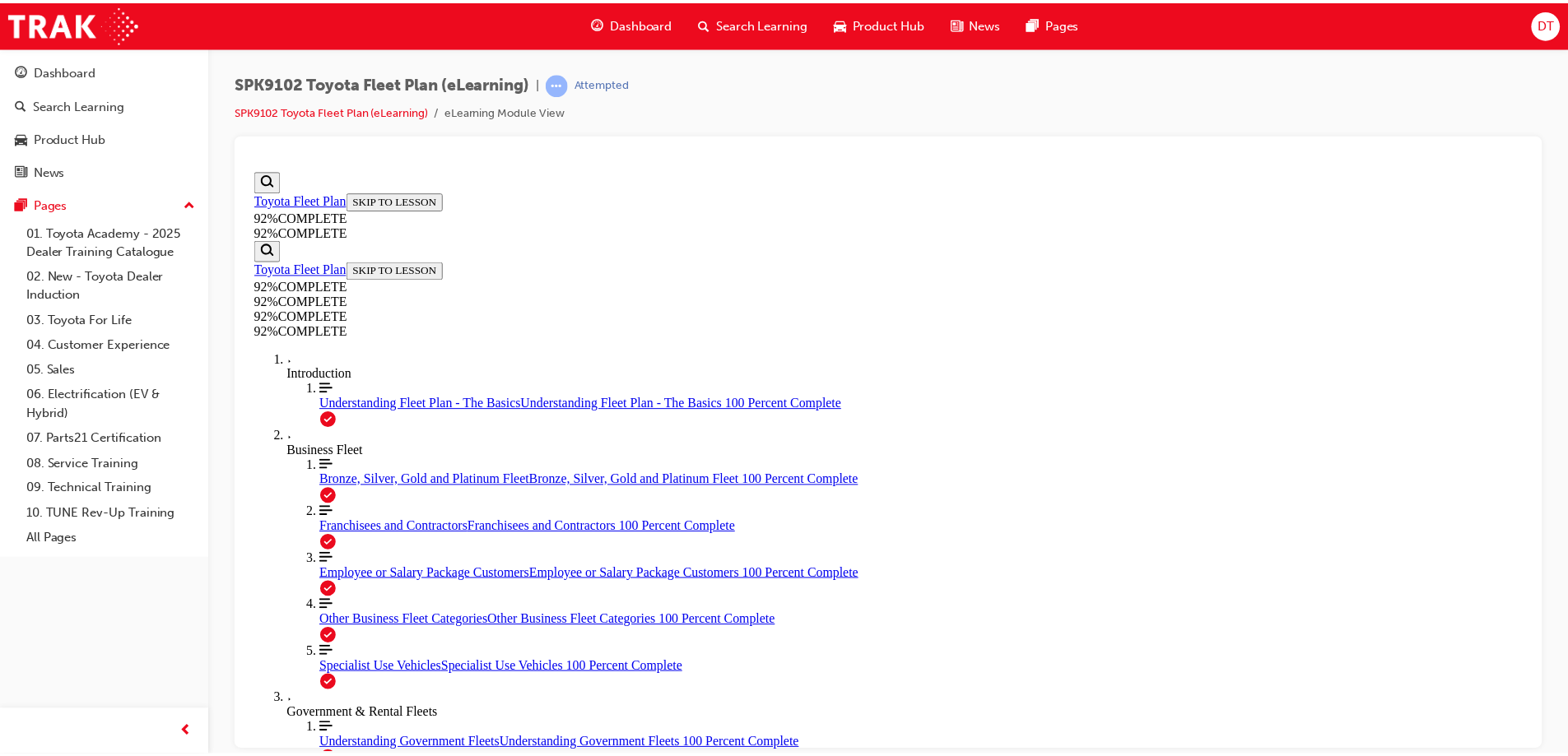
scroll to position [208, 0]
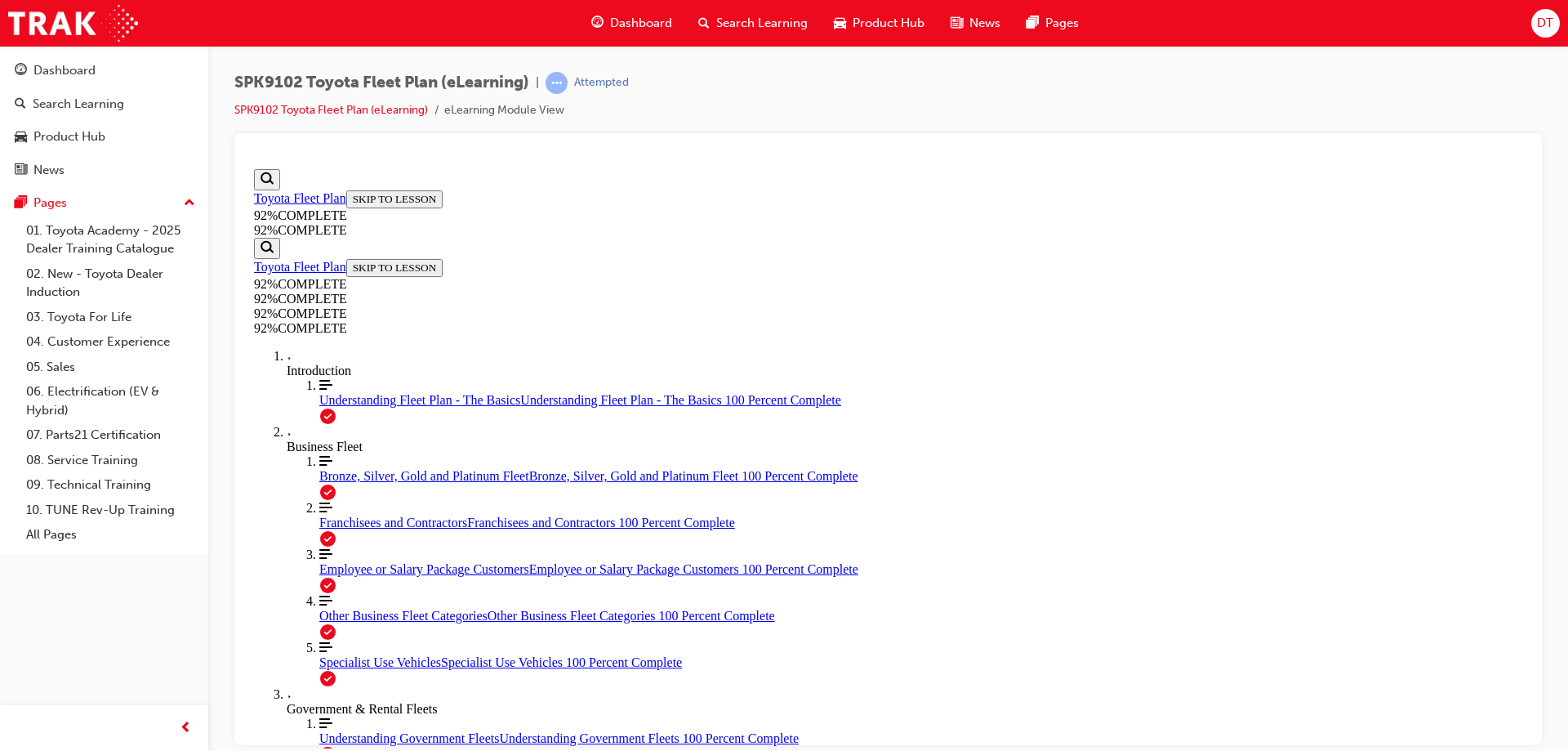
drag, startPoint x: 1144, startPoint y: 560, endPoint x: 1135, endPoint y: 566, distance: 10.8
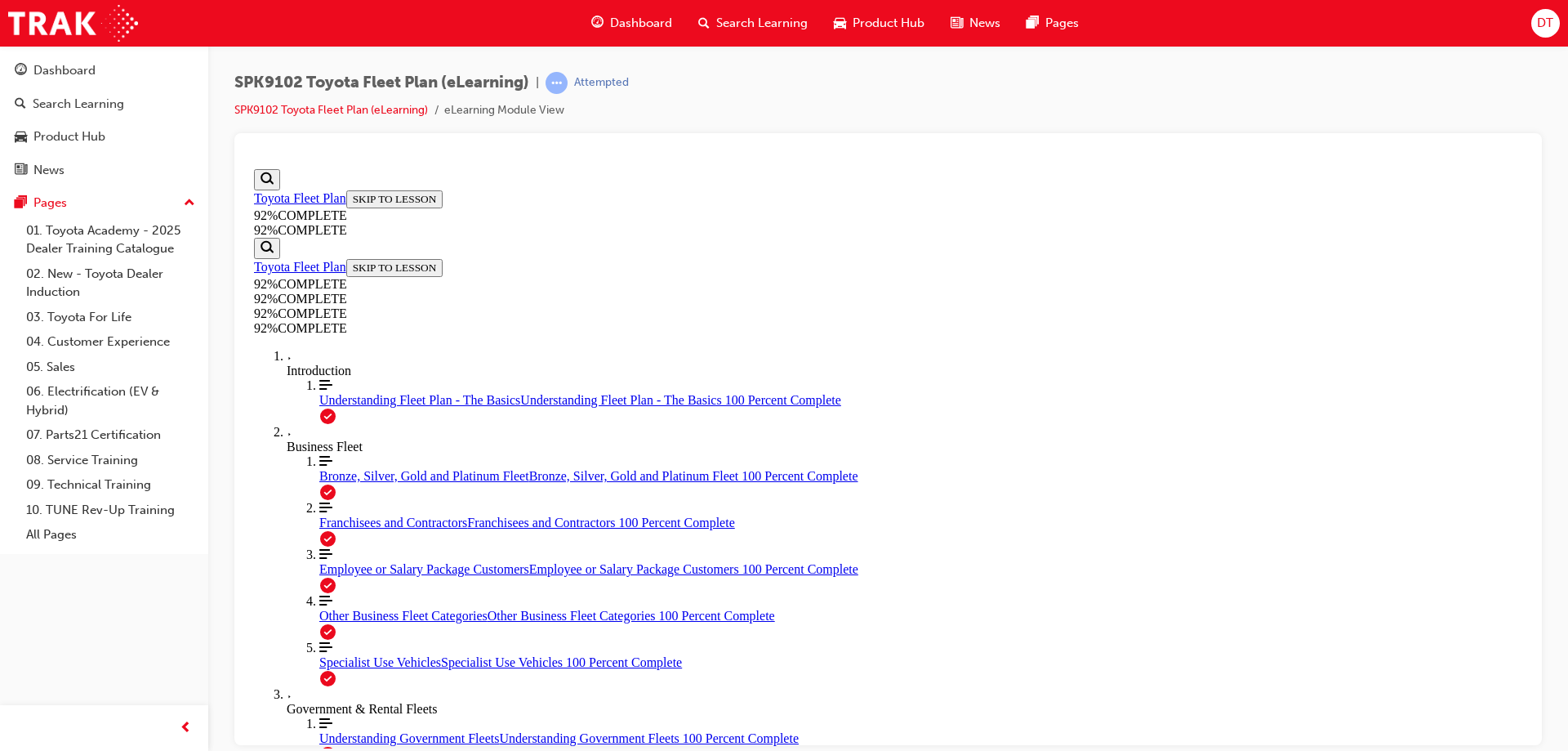
drag, startPoint x: 964, startPoint y: 453, endPoint x: 972, endPoint y: 473, distance: 21.5
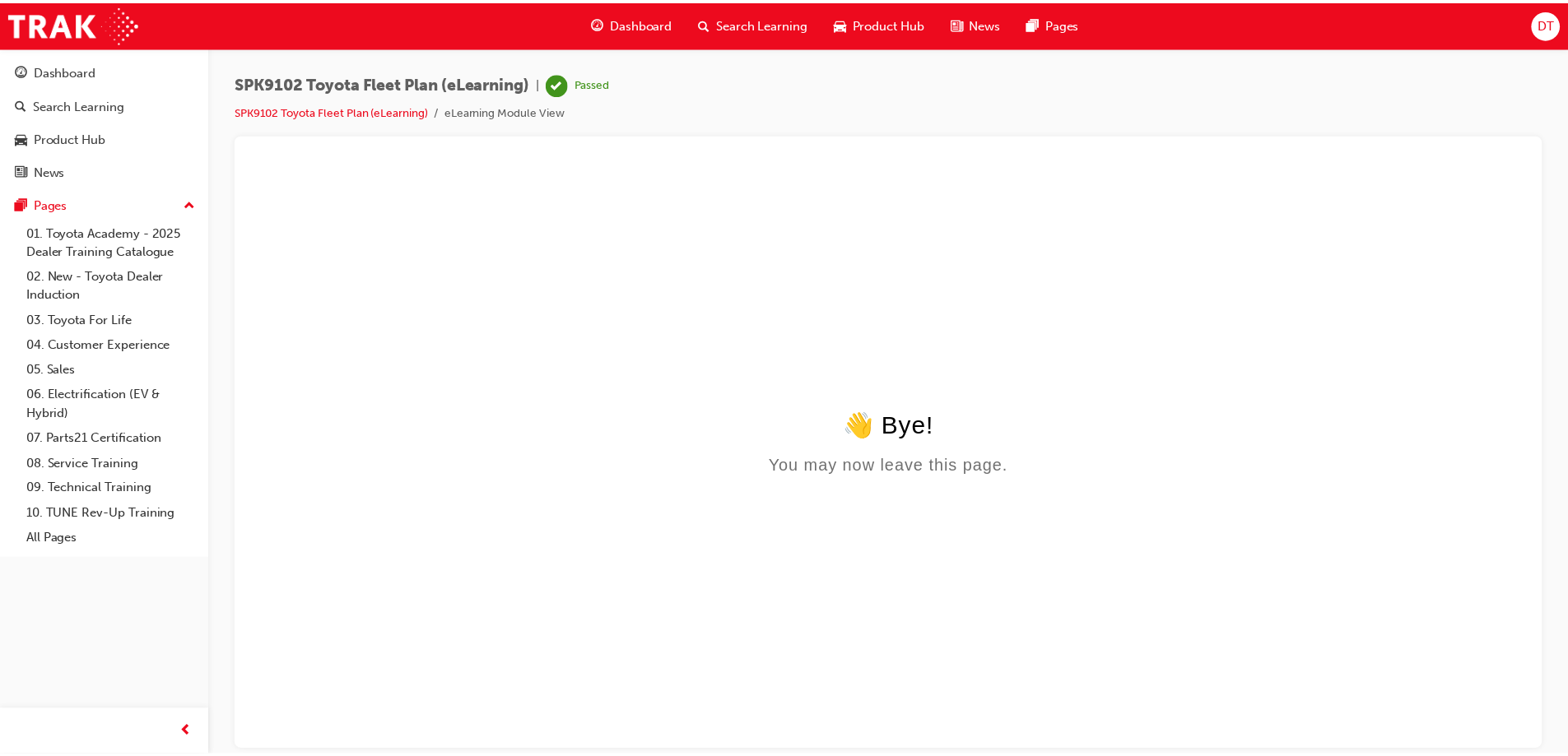
scroll to position [0, 0]
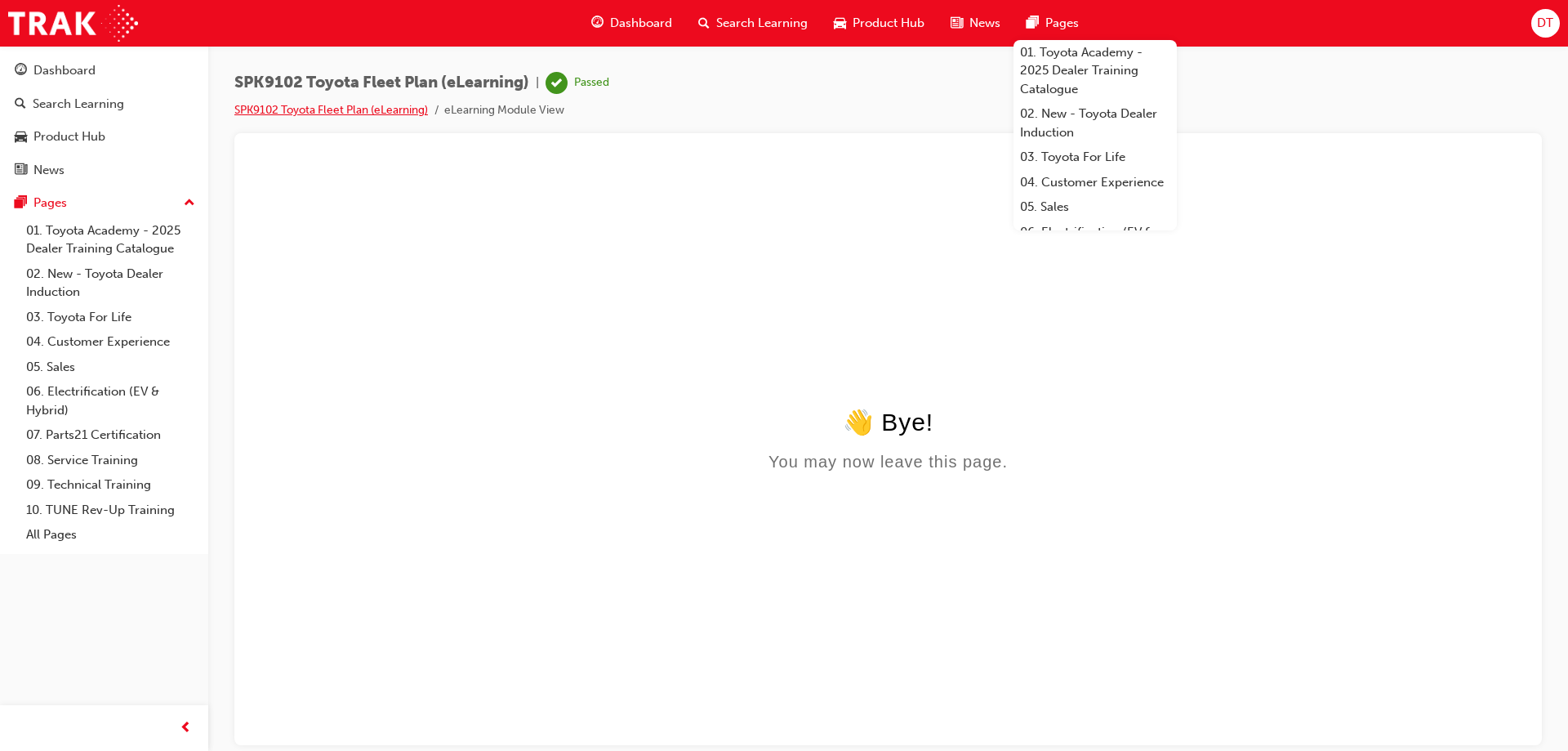
click at [292, 109] on link "SPK9102 Toyota Fleet Plan (eLearning)" at bounding box center [331, 109] width 194 height 14
